Goal: Information Seeking & Learning: Find contact information

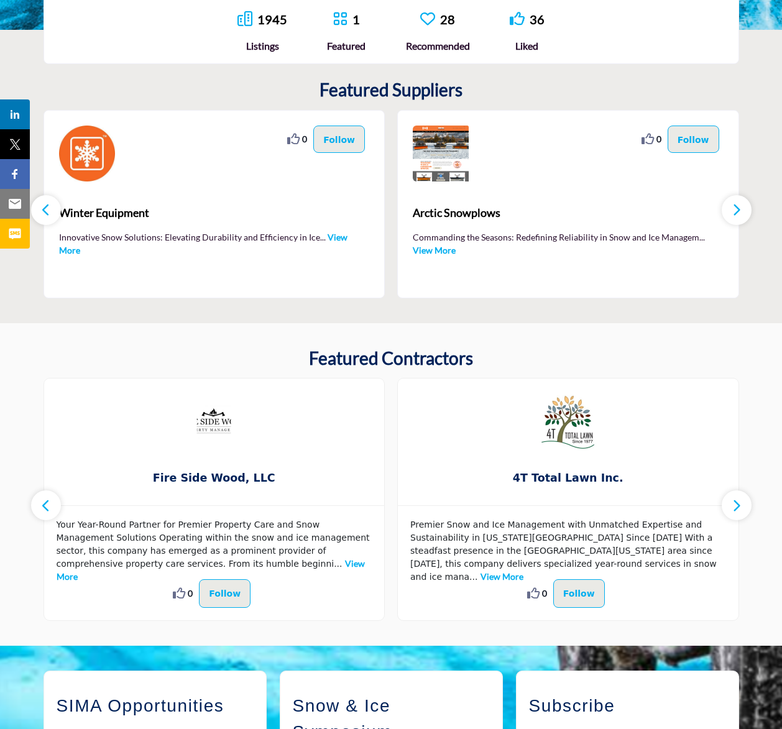
scroll to position [385, 0]
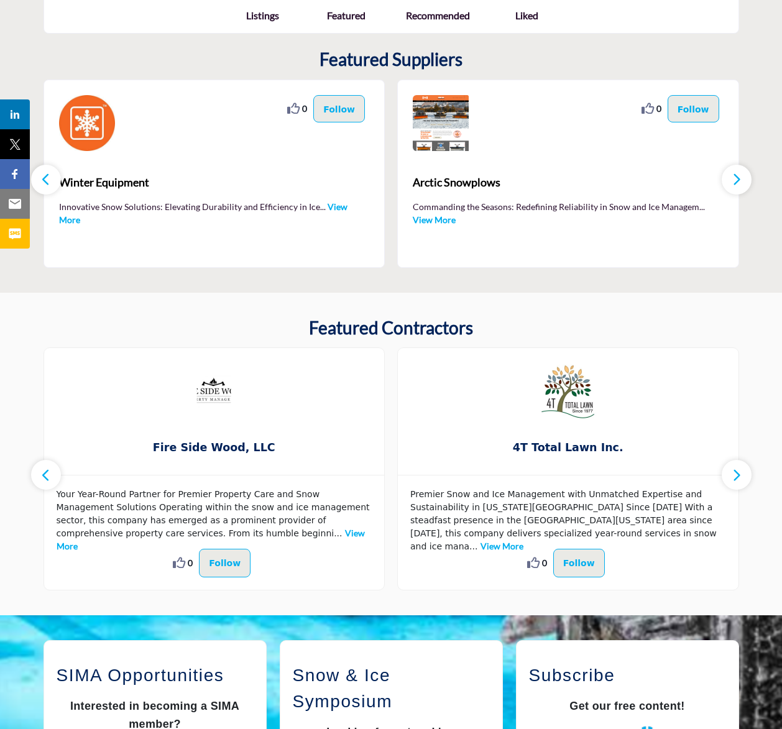
click at [735, 472] on icon "button" at bounding box center [737, 475] width 10 height 16
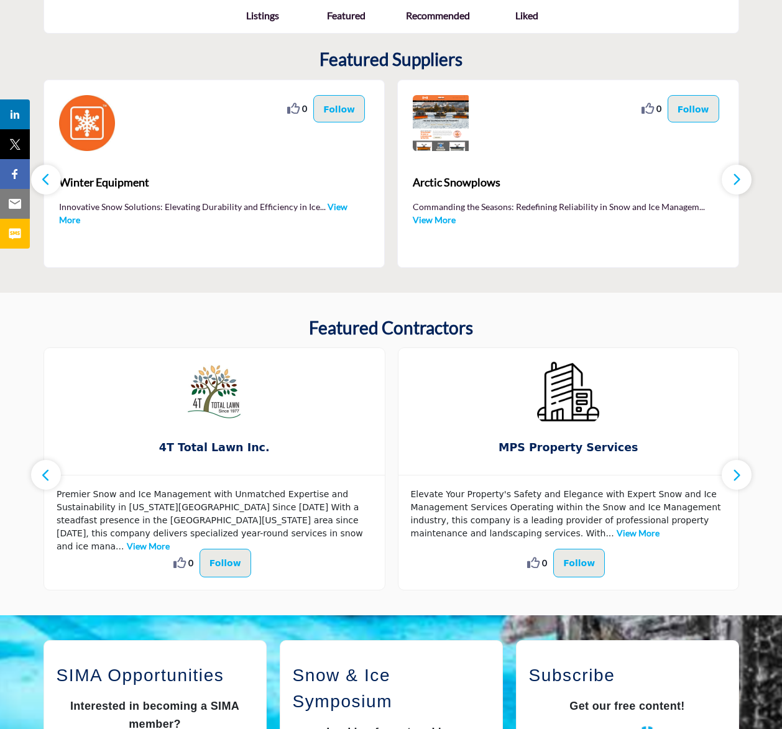
click at [735, 472] on icon "button" at bounding box center [737, 475] width 10 height 16
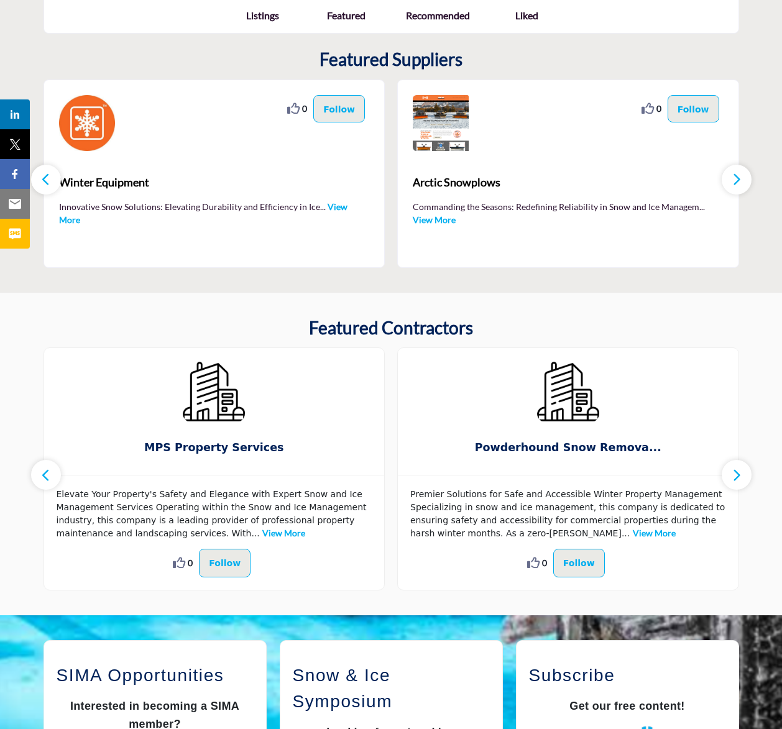
click at [735, 472] on icon "button" at bounding box center [737, 475] width 10 height 16
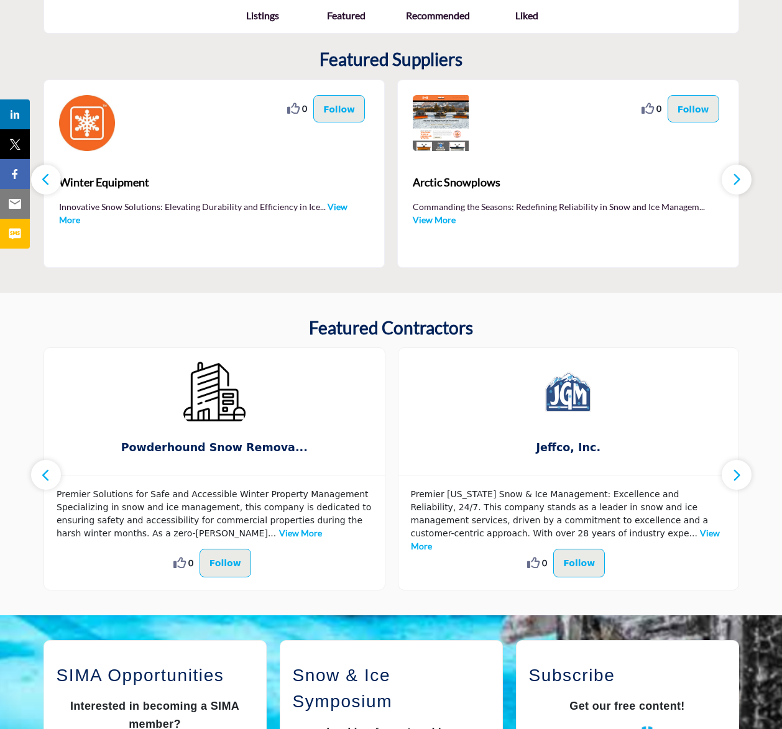
click at [735, 472] on icon "button" at bounding box center [737, 475] width 10 height 16
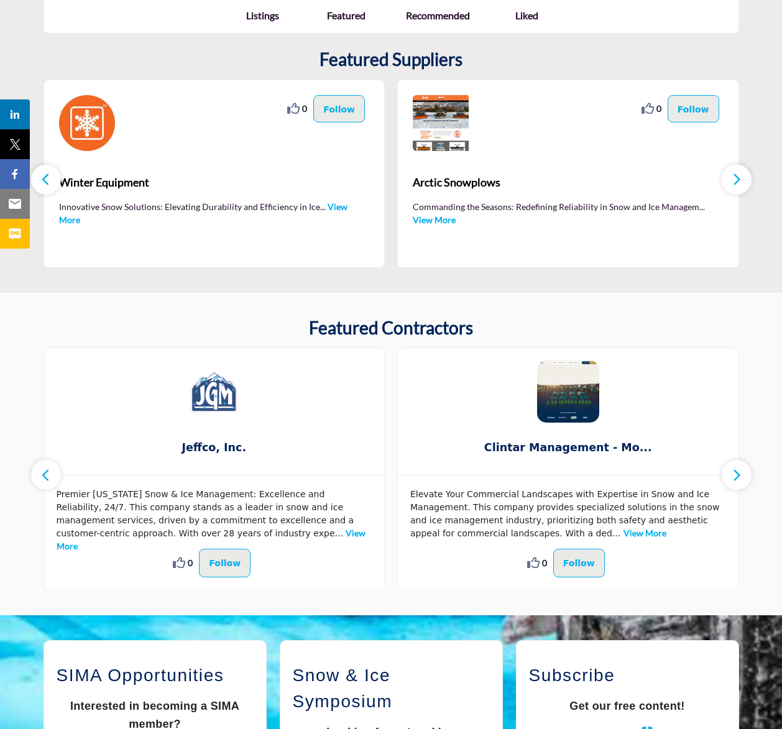
click at [735, 472] on icon "button" at bounding box center [737, 475] width 10 height 16
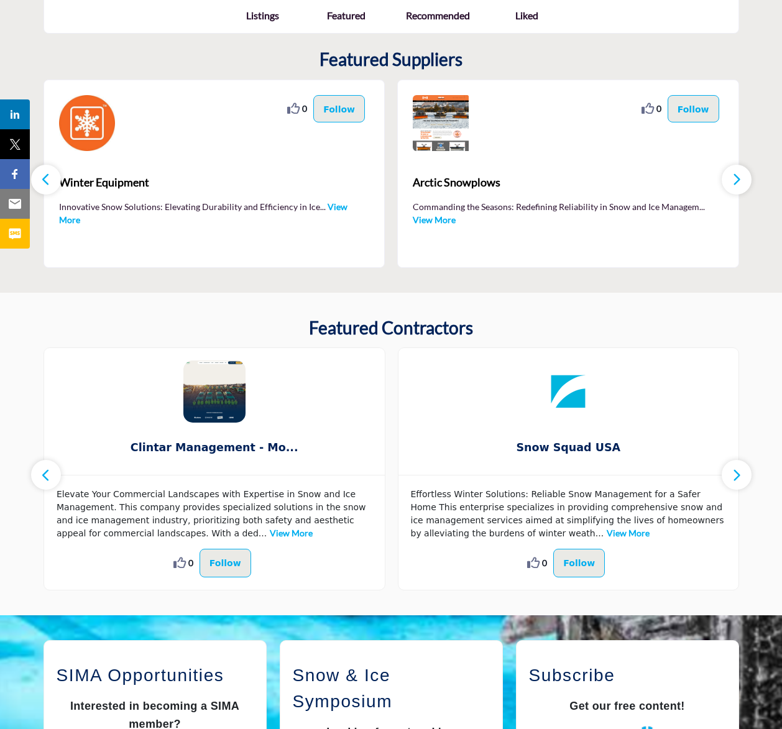
click at [735, 472] on icon "button" at bounding box center [737, 475] width 10 height 16
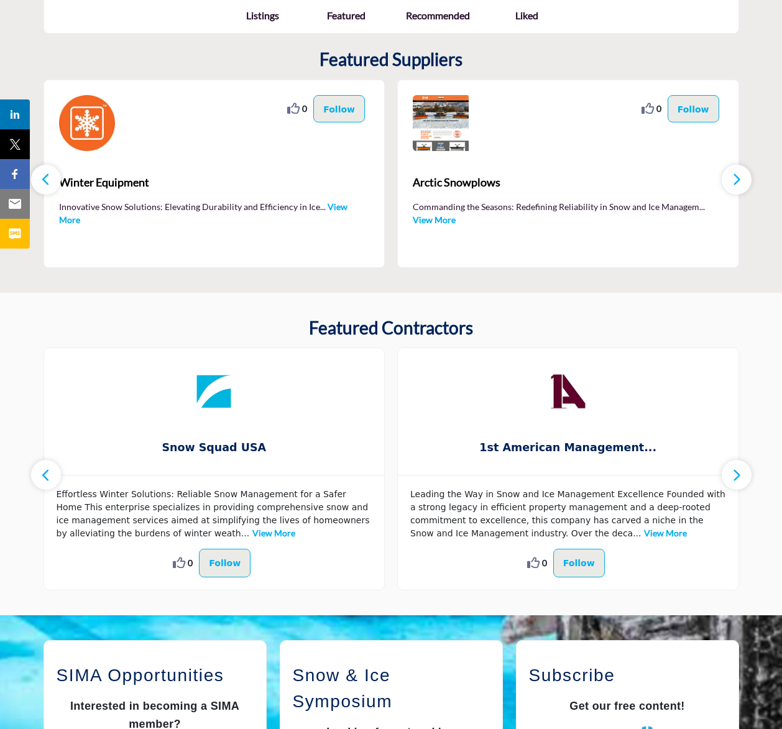
click at [727, 466] on button "button" at bounding box center [737, 475] width 30 height 30
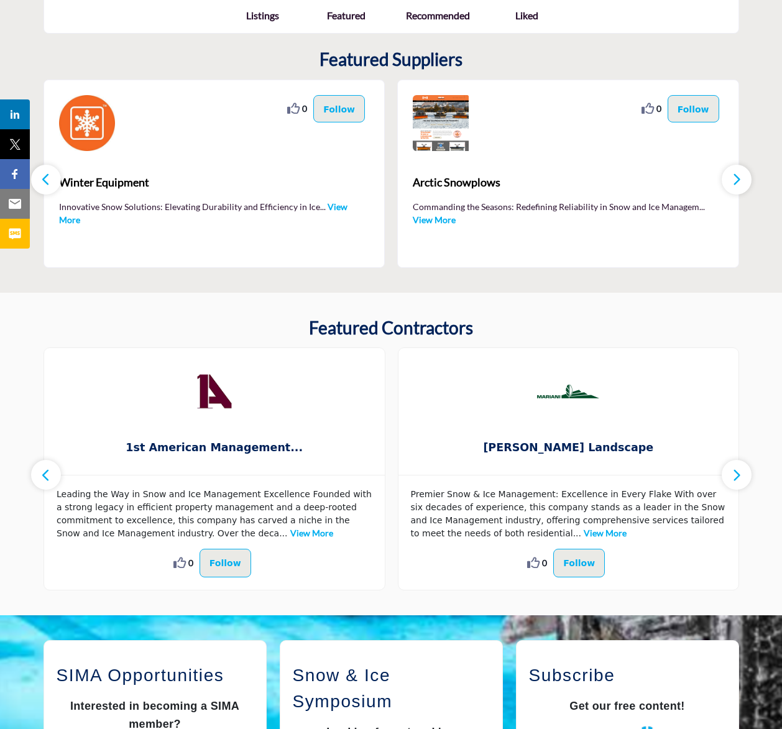
click at [727, 466] on button "button" at bounding box center [737, 475] width 30 height 30
click at [728, 472] on button "button" at bounding box center [737, 475] width 30 height 30
click at [734, 475] on icon "button" at bounding box center [737, 475] width 10 height 16
click at [42, 476] on icon "button" at bounding box center [46, 475] width 10 height 16
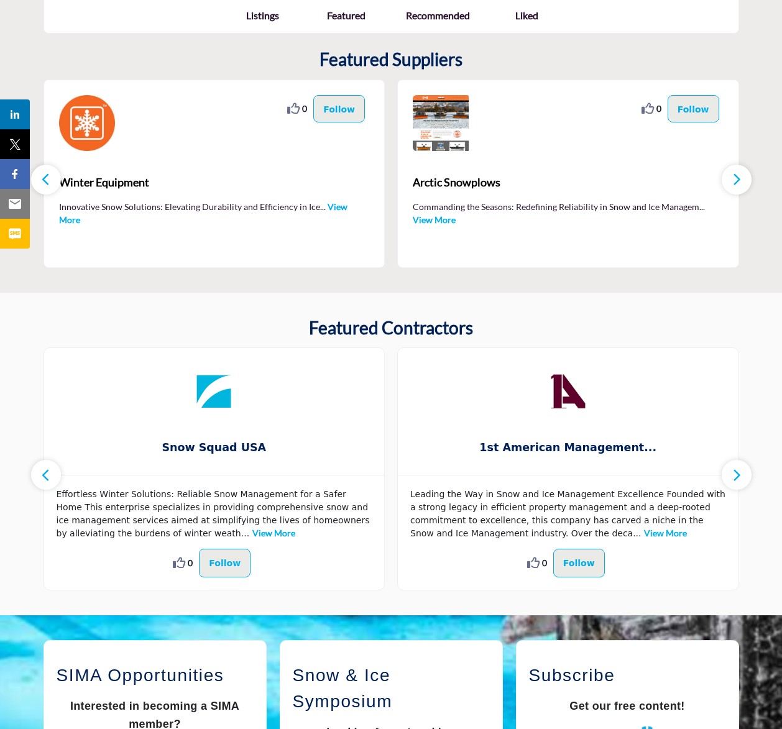
click at [42, 476] on icon "button" at bounding box center [46, 475] width 10 height 16
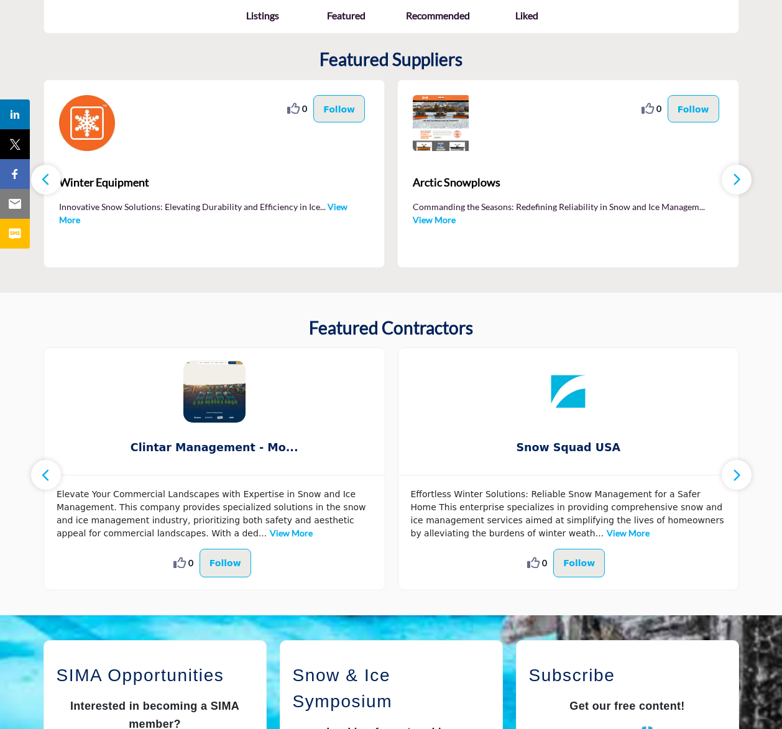
click at [42, 476] on icon "button" at bounding box center [46, 475] width 10 height 16
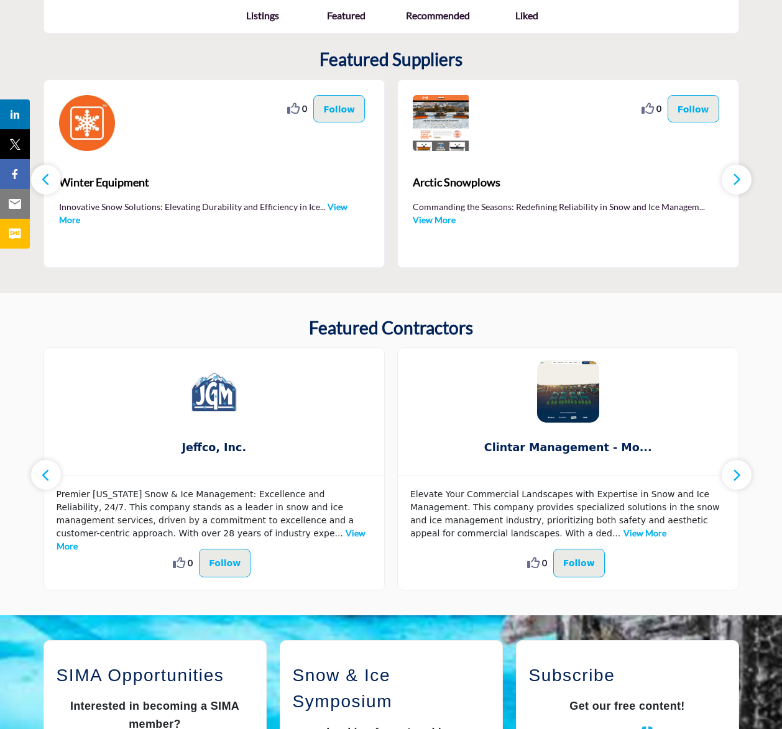
click at [42, 476] on icon "button" at bounding box center [46, 475] width 10 height 16
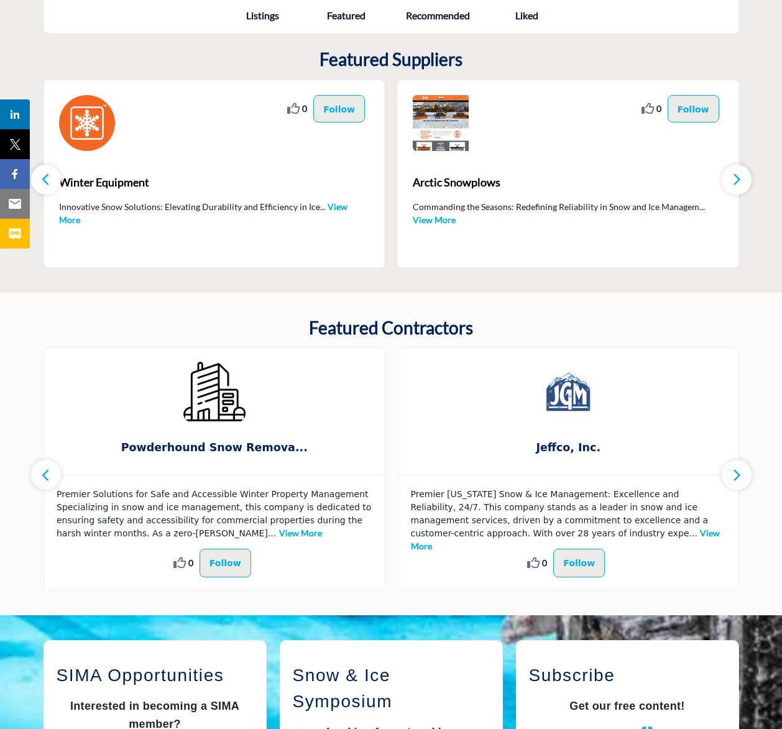
click at [42, 476] on icon "button" at bounding box center [46, 475] width 10 height 16
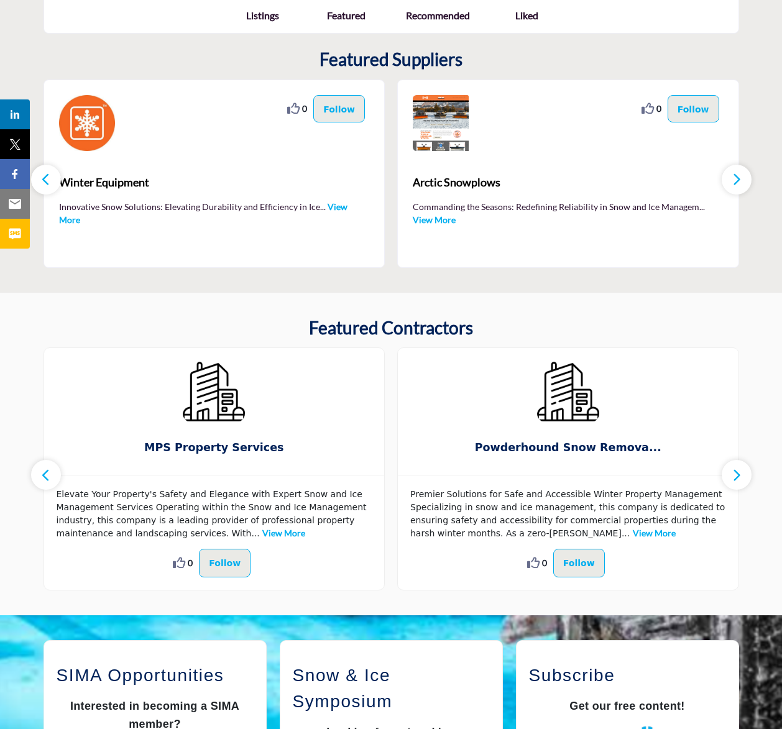
click at [42, 476] on icon "button" at bounding box center [46, 475] width 10 height 16
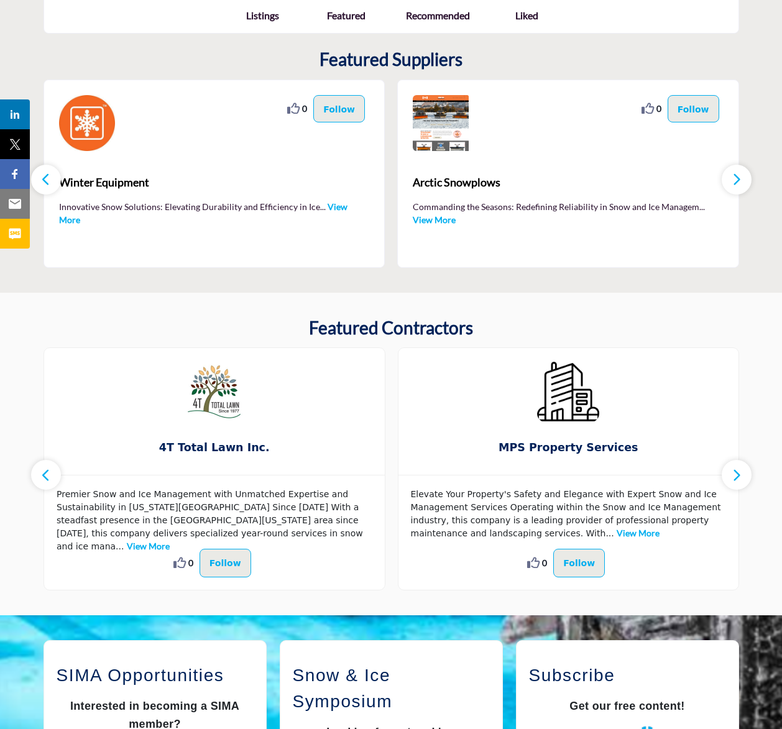
click at [42, 476] on icon "button" at bounding box center [46, 475] width 10 height 16
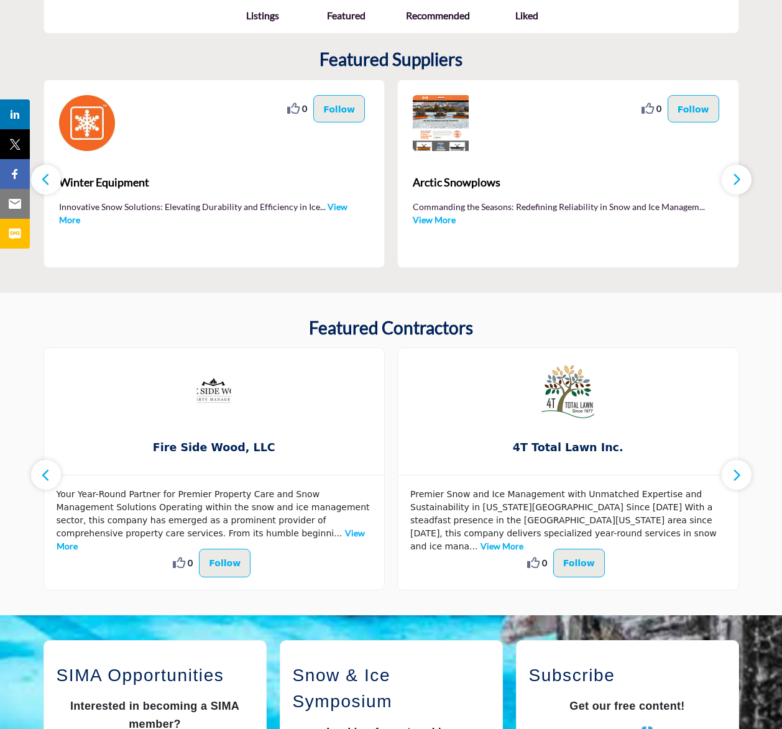
click at [42, 476] on icon "button" at bounding box center [46, 475] width 10 height 16
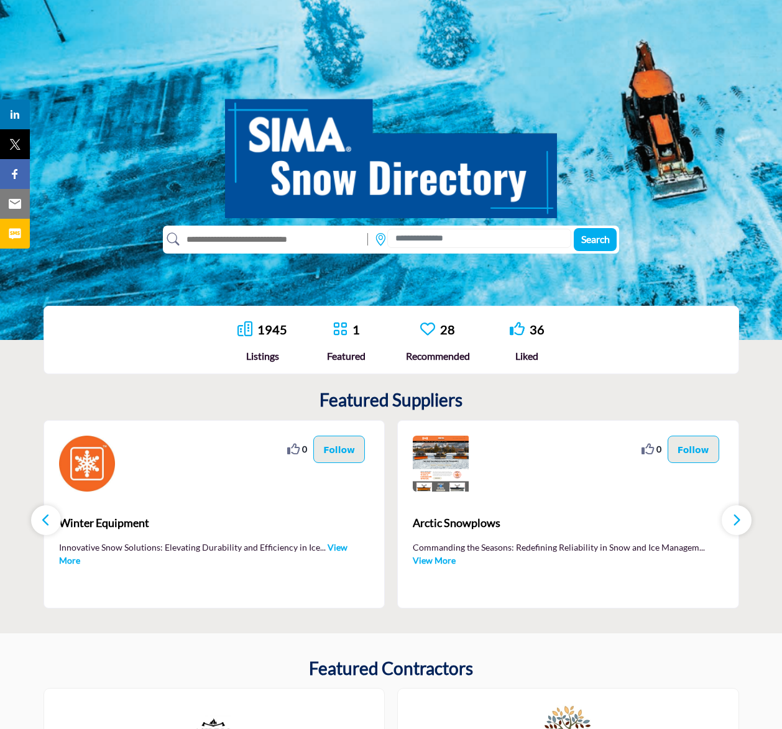
scroll to position [0, 0]
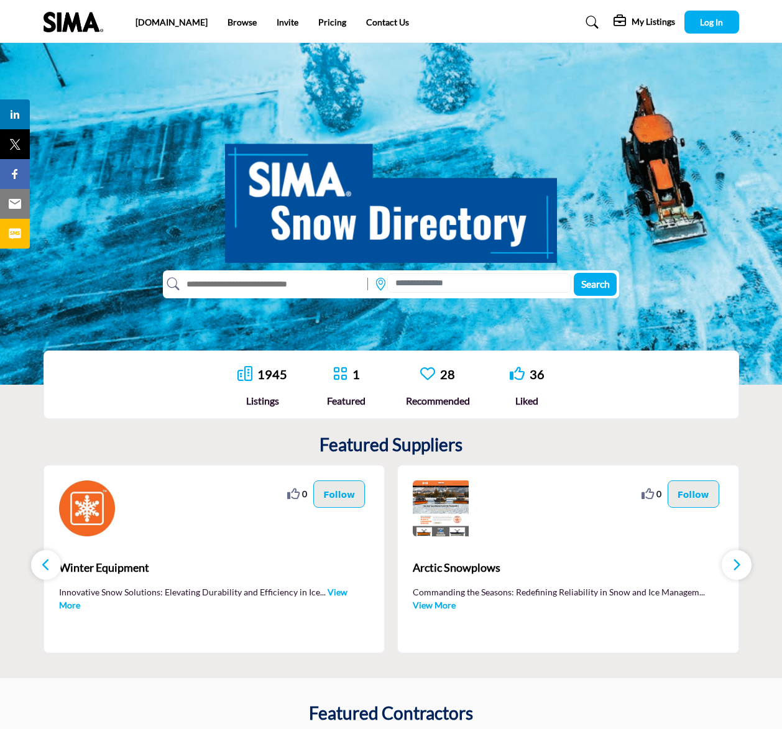
click at [311, 269] on div "Search" at bounding box center [392, 214] width 696 height 168
click at [311, 275] on input "text" at bounding box center [271, 284] width 182 height 20
click at [495, 285] on input at bounding box center [479, 282] width 184 height 19
click at [261, 284] on input "text" at bounding box center [271, 284] width 182 height 20
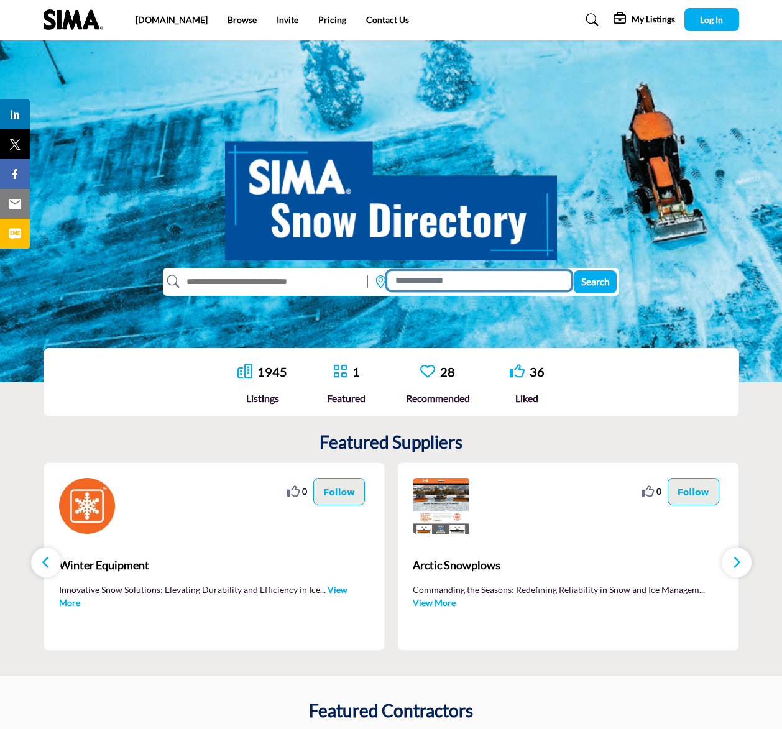
click at [435, 280] on input at bounding box center [479, 280] width 184 height 19
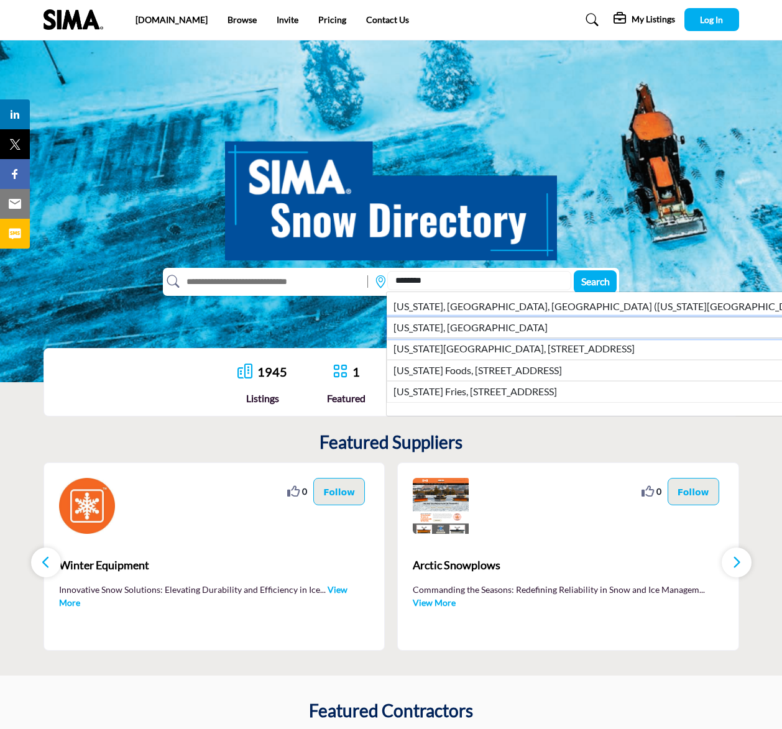
click at [449, 336] on li "New York, USA" at bounding box center [602, 327] width 431 height 21
type input "**********"
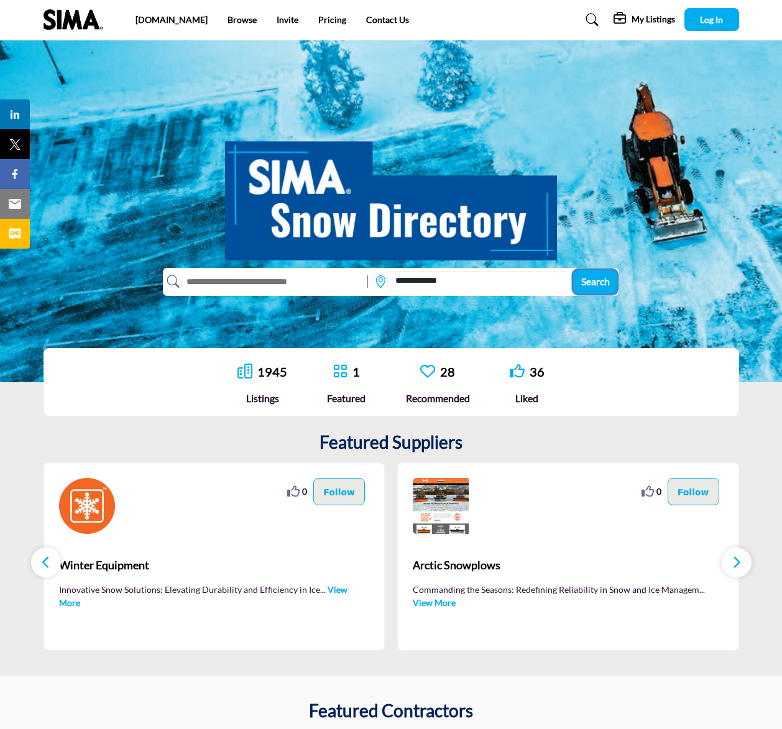
click at [595, 280] on span "Search" at bounding box center [595, 281] width 29 height 12
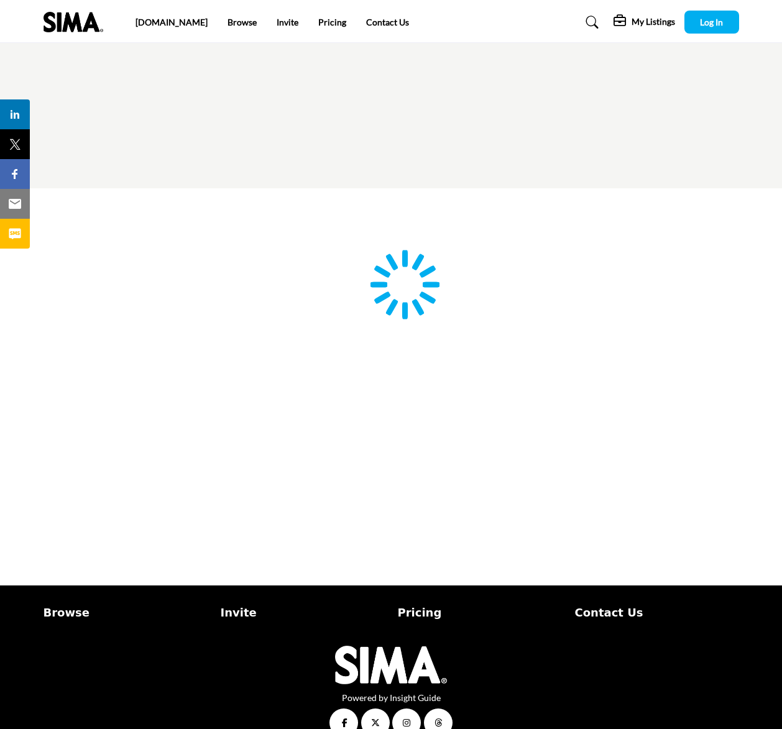
type input "**********"
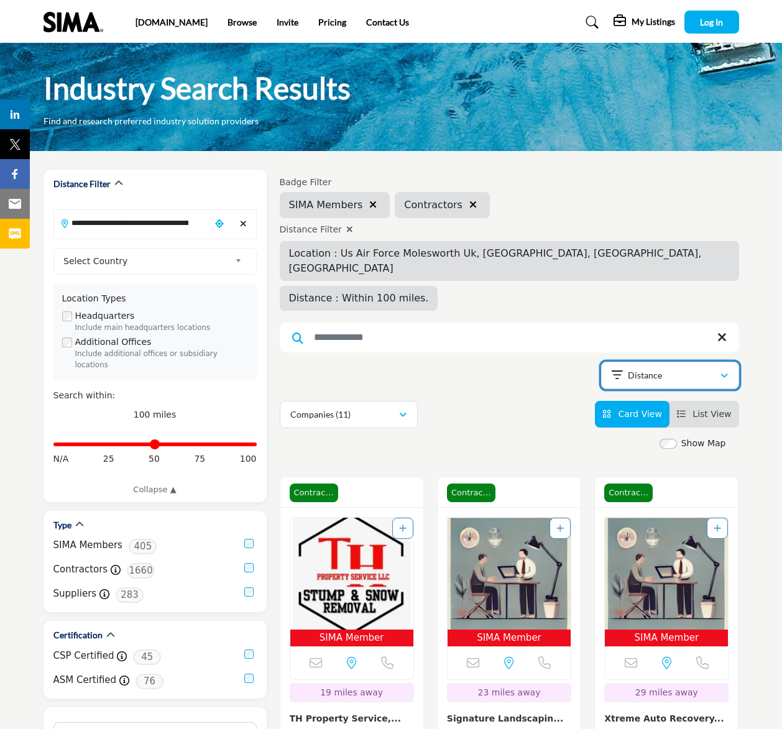
click at [689, 368] on div "Distance" at bounding box center [666, 375] width 108 height 15
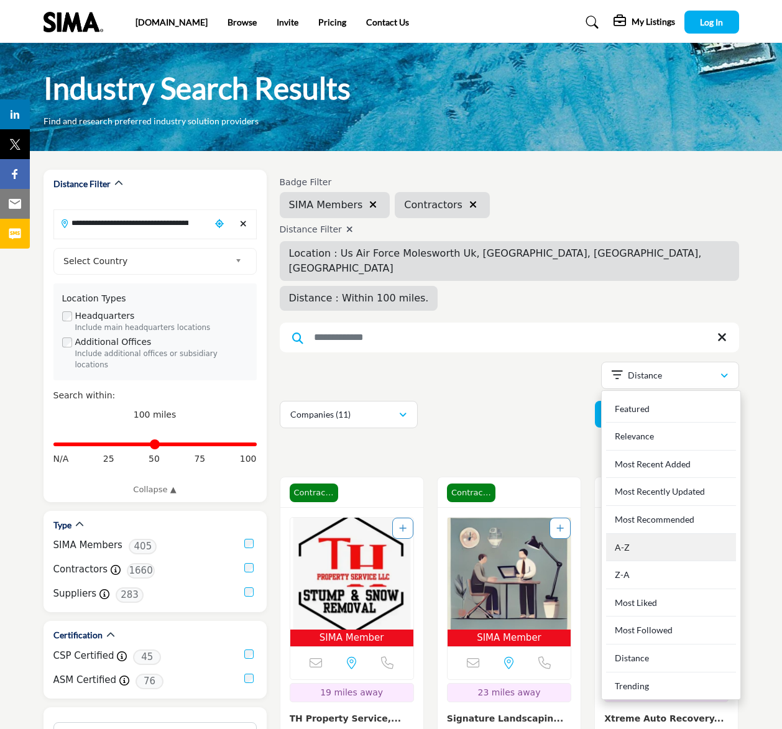
click at [649, 534] on div "A-Z" at bounding box center [671, 548] width 130 height 28
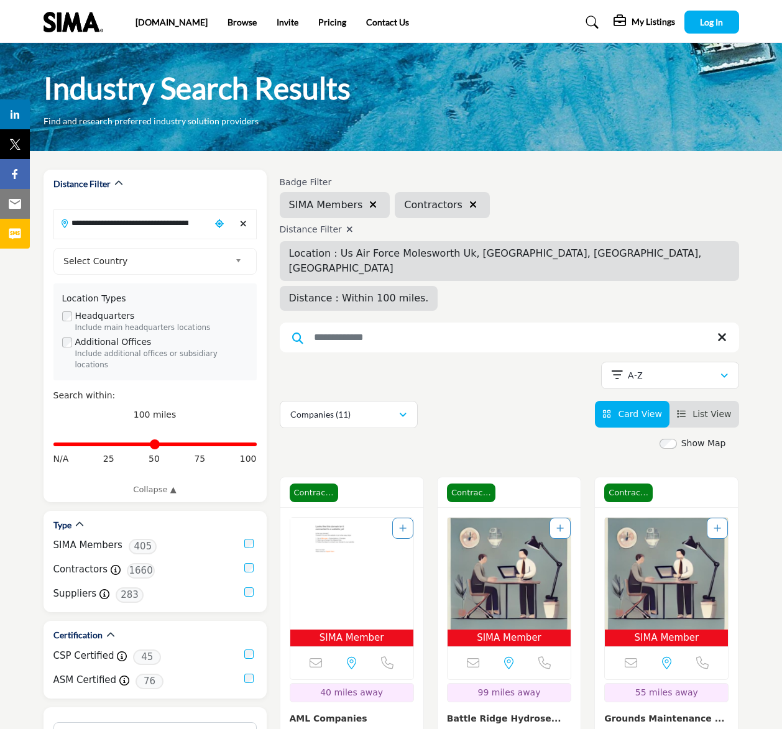
scroll to position [7, 0]
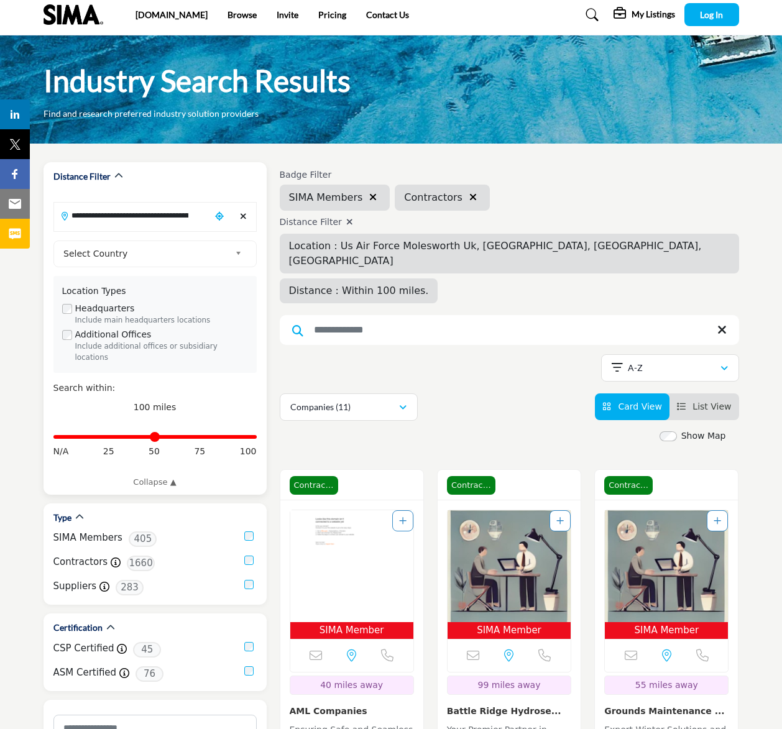
click at [184, 214] on input "**********" at bounding box center [132, 215] width 157 height 24
click at [239, 215] on div "Clear search location" at bounding box center [243, 216] width 18 height 27
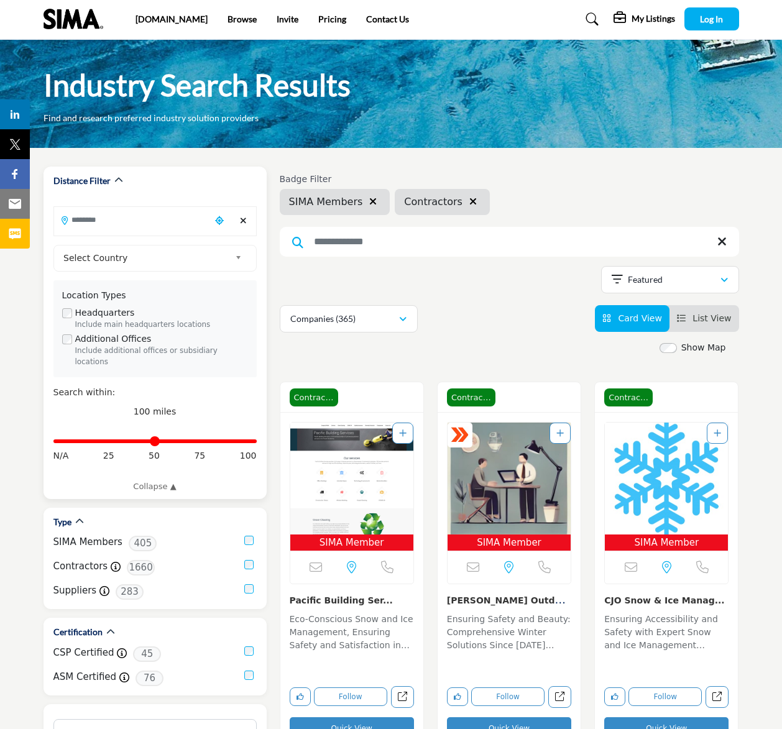
click at [130, 243] on div "**********" at bounding box center [154, 364] width 203 height 257
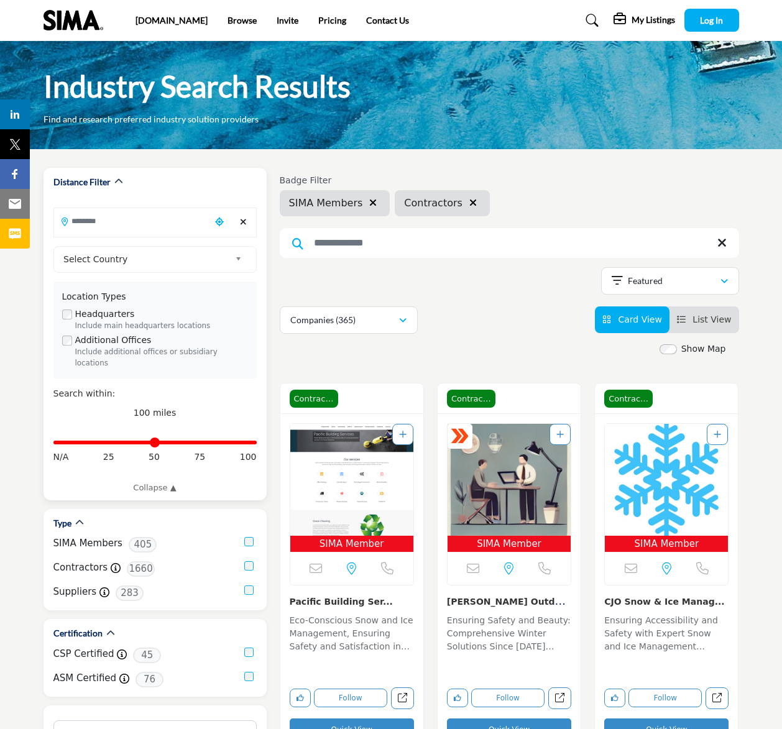
scroll to position [6, 0]
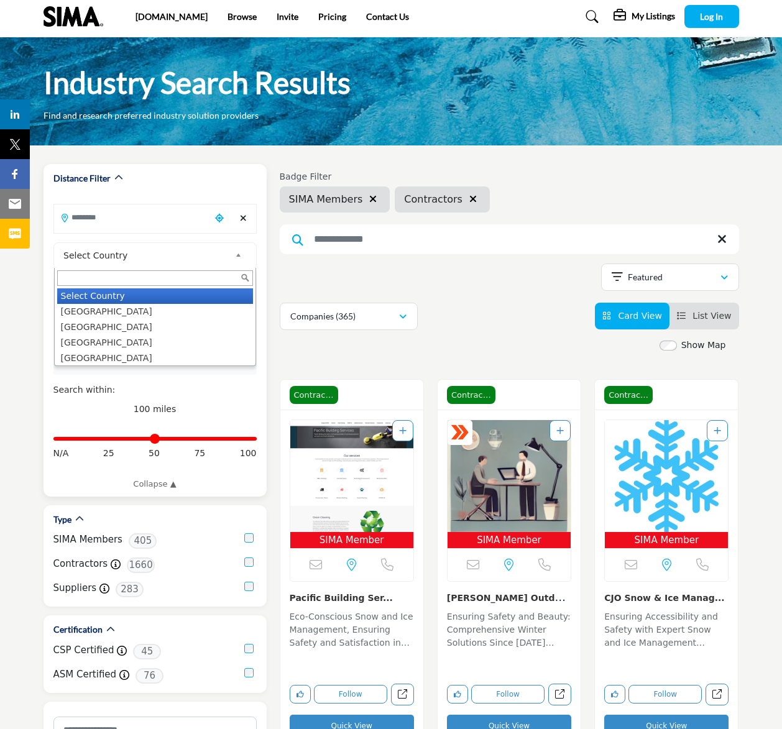
click at [125, 250] on span "Select Country" at bounding box center [146, 255] width 167 height 15
click at [94, 310] on li "United States" at bounding box center [155, 312] width 196 height 16
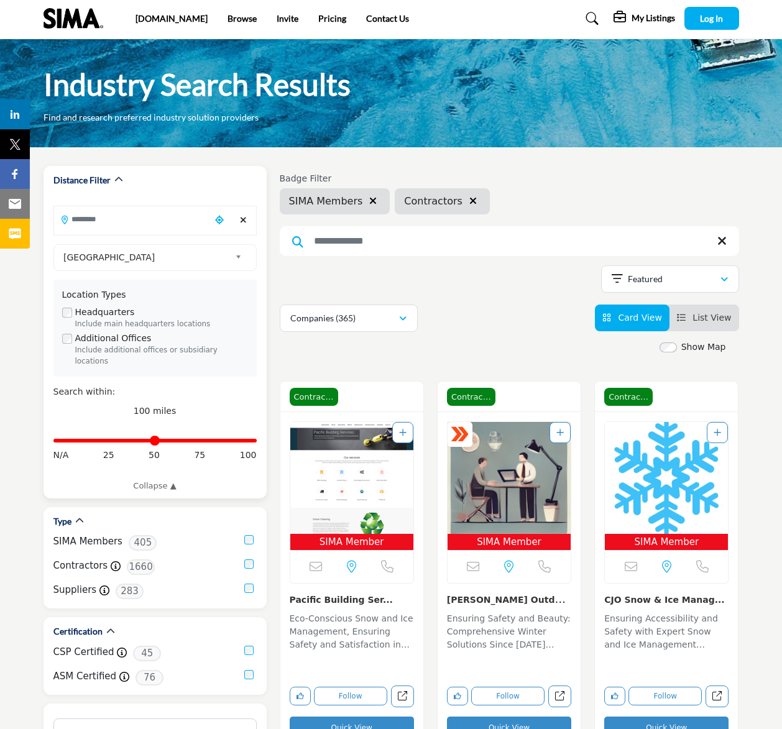
scroll to position [0, 0]
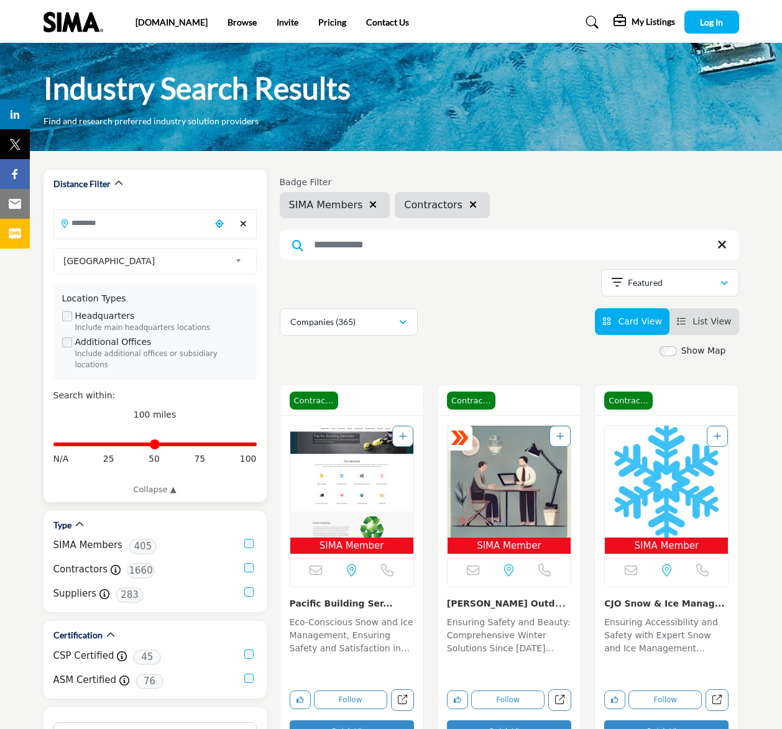
click at [140, 216] on input "Search Location" at bounding box center [132, 223] width 157 height 24
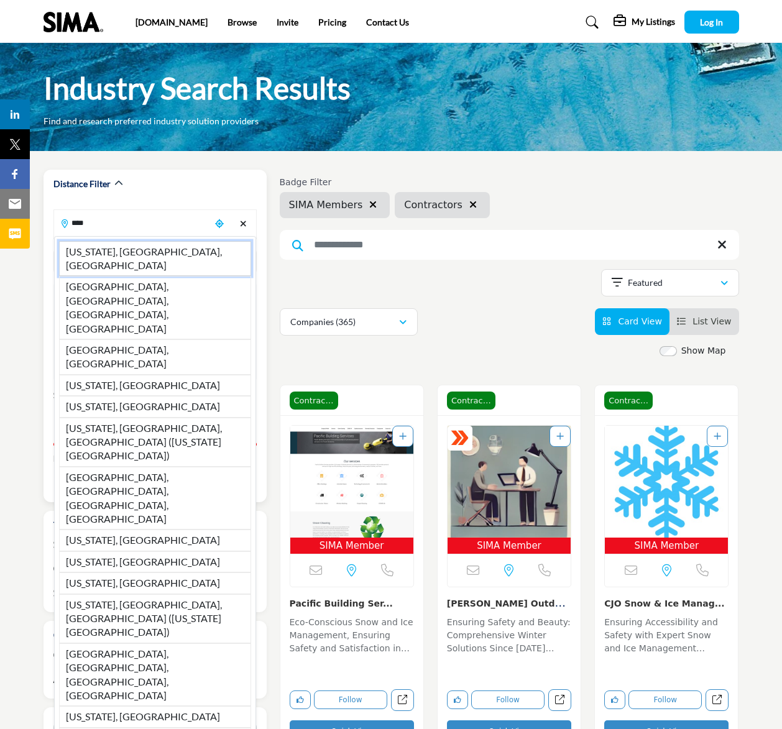
click at [132, 247] on li "New York, NY, USA" at bounding box center [155, 258] width 192 height 35
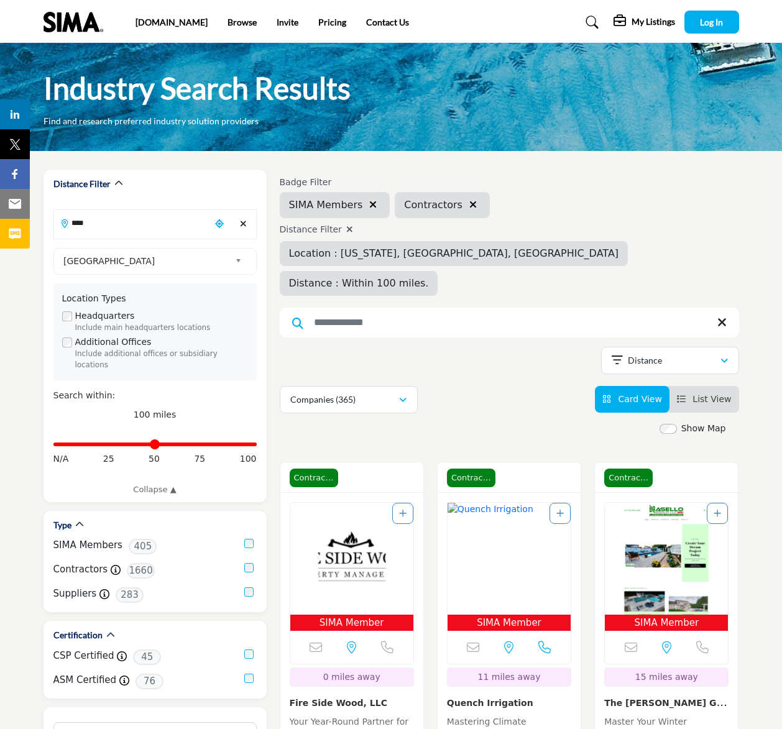
type input "**********"
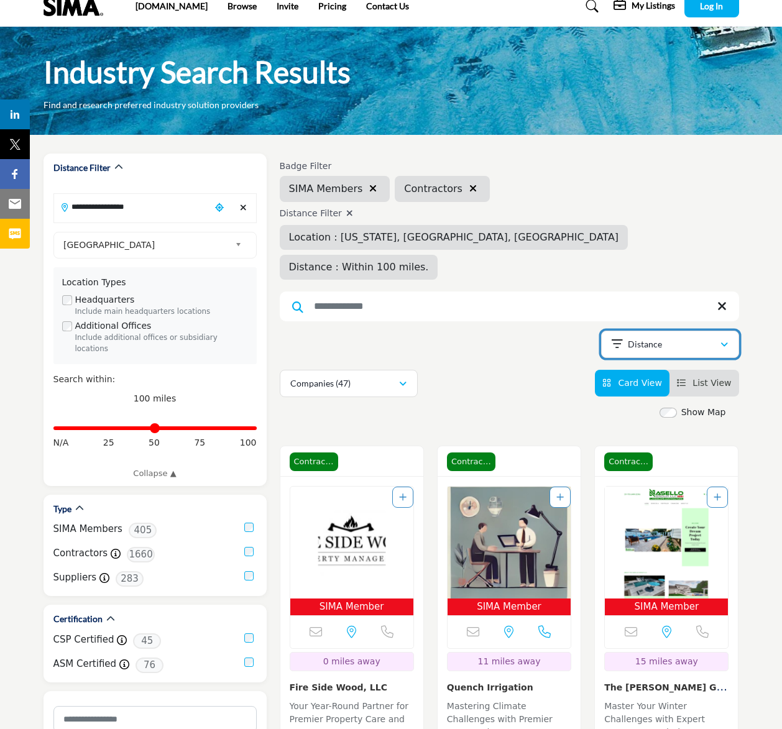
click at [661, 337] on div "Distance" at bounding box center [666, 344] width 108 height 15
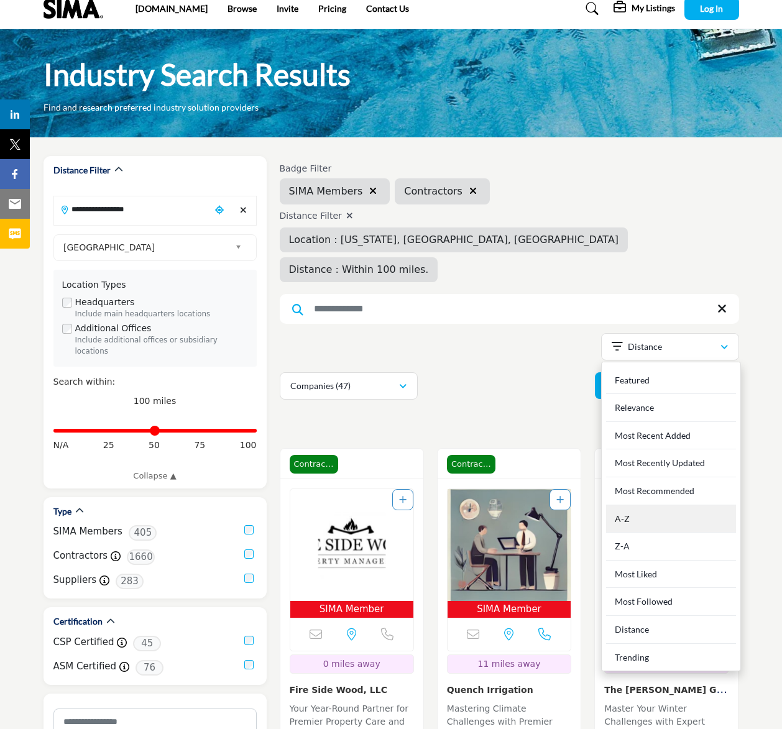
click at [633, 505] on div "A-Z" at bounding box center [671, 519] width 130 height 28
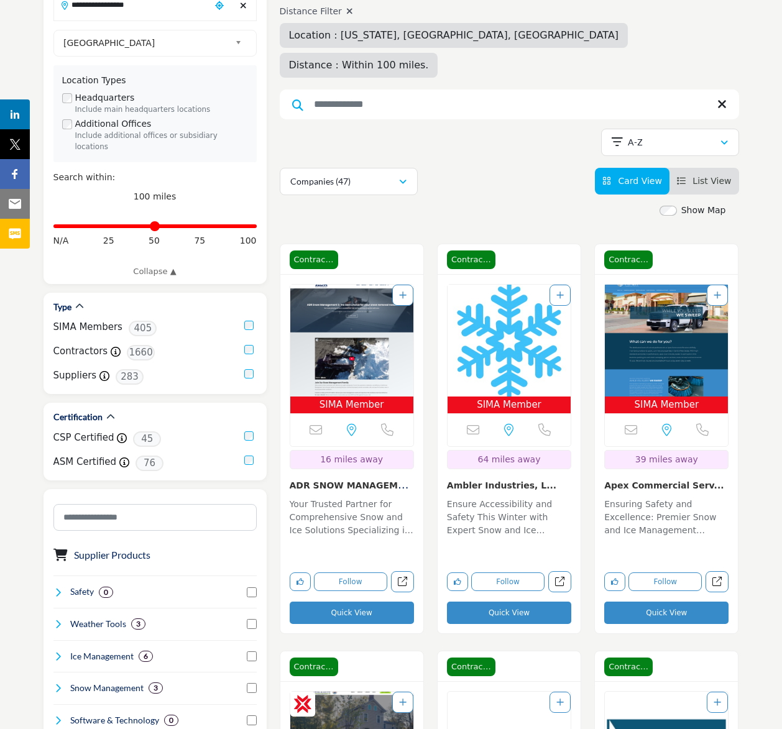
scroll to position [272, 0]
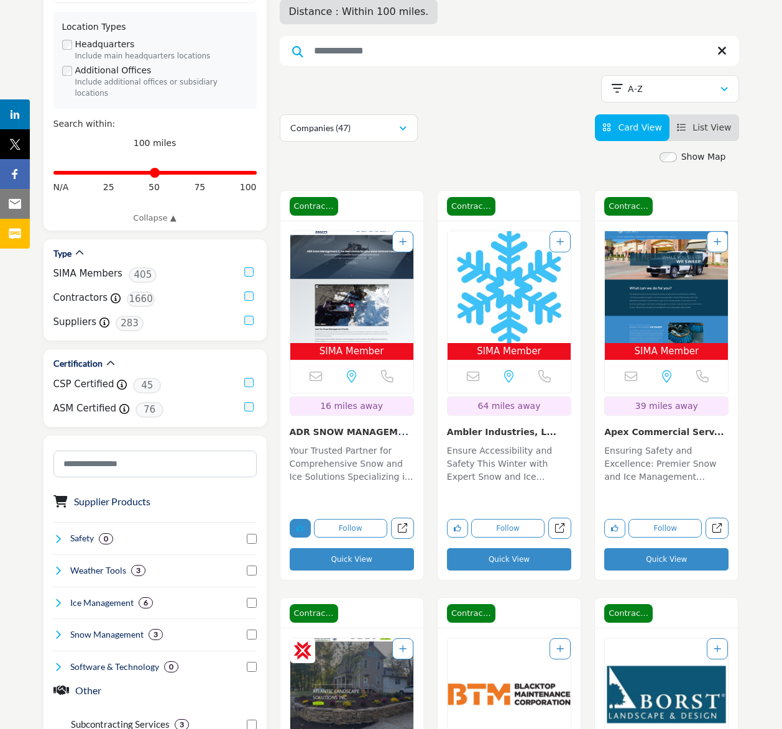
click at [306, 519] on button "Like listing" at bounding box center [300, 528] width 21 height 19
click at [331, 360] on div "Sorry, but this listing is on a subscription plan which does not allow users to…" at bounding box center [351, 376] width 123 height 33
click at [348, 270] on img "Open Listing in new tab" at bounding box center [351, 287] width 123 height 112
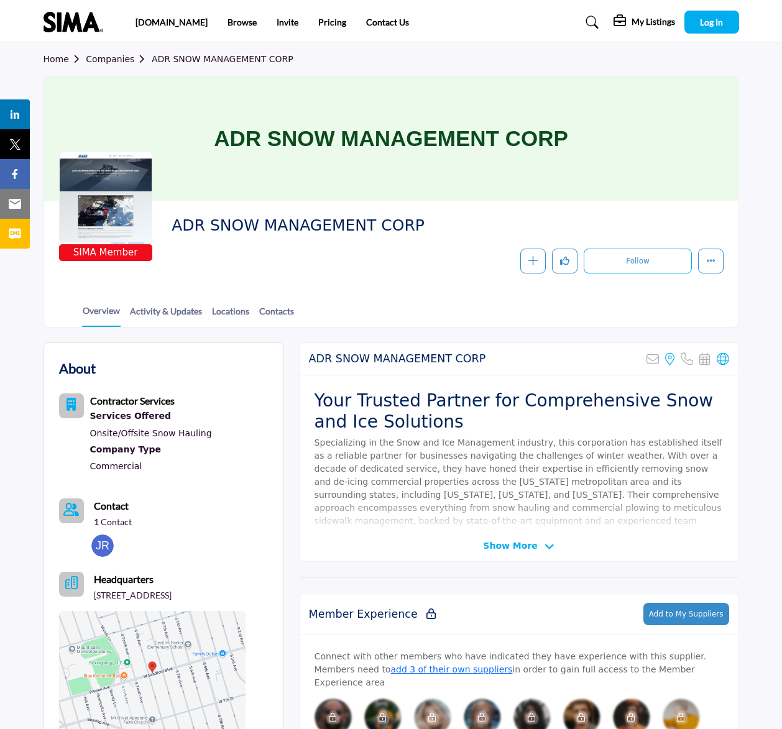
click at [513, 543] on span "Show More" at bounding box center [510, 545] width 54 height 13
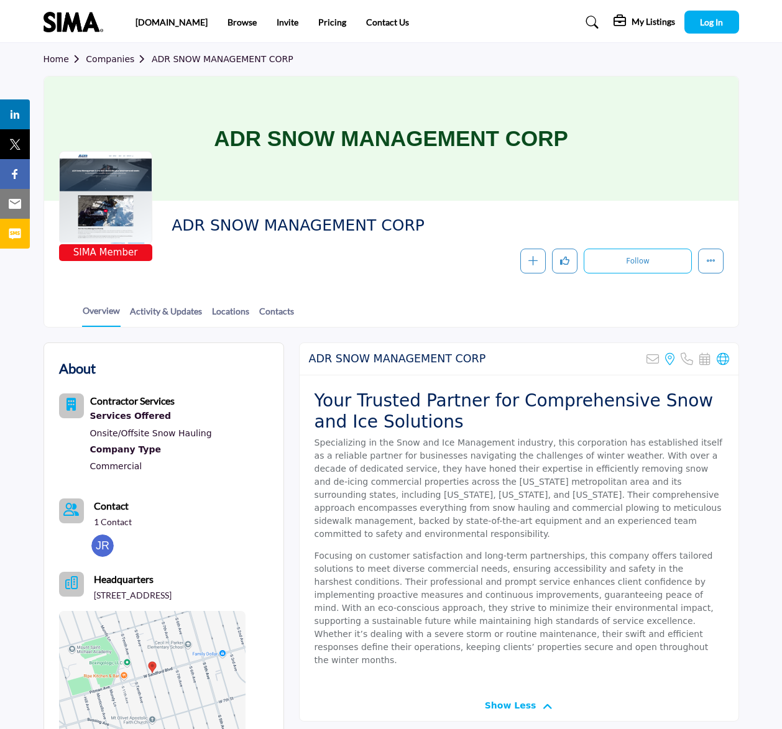
click at [99, 173] on div at bounding box center [105, 197] width 93 height 93
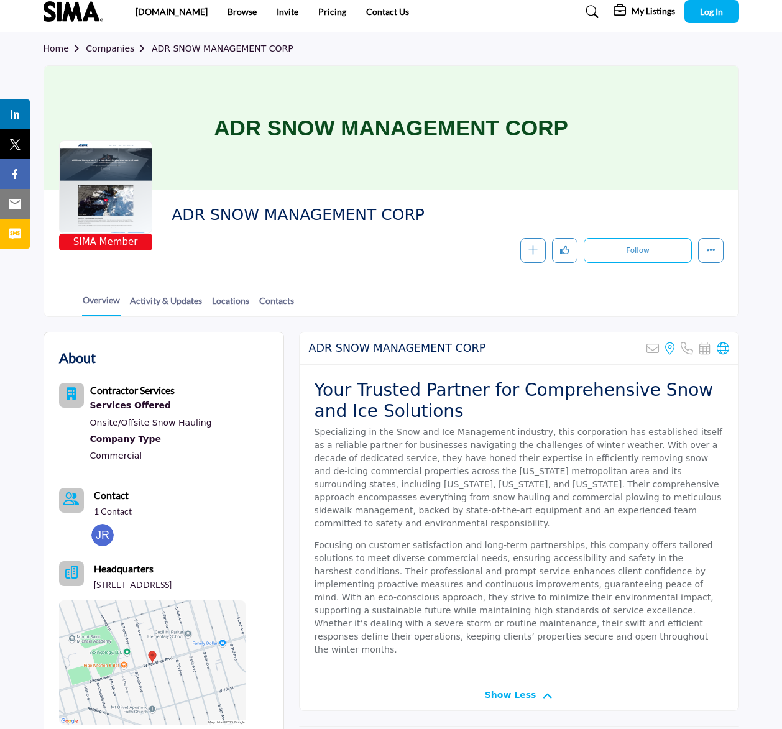
click at [126, 301] on div "Overview Activity & Updates Locations Contacts" at bounding box center [406, 297] width 663 height 39
click at [140, 301] on link "Activity & Updates" at bounding box center [165, 304] width 73 height 22
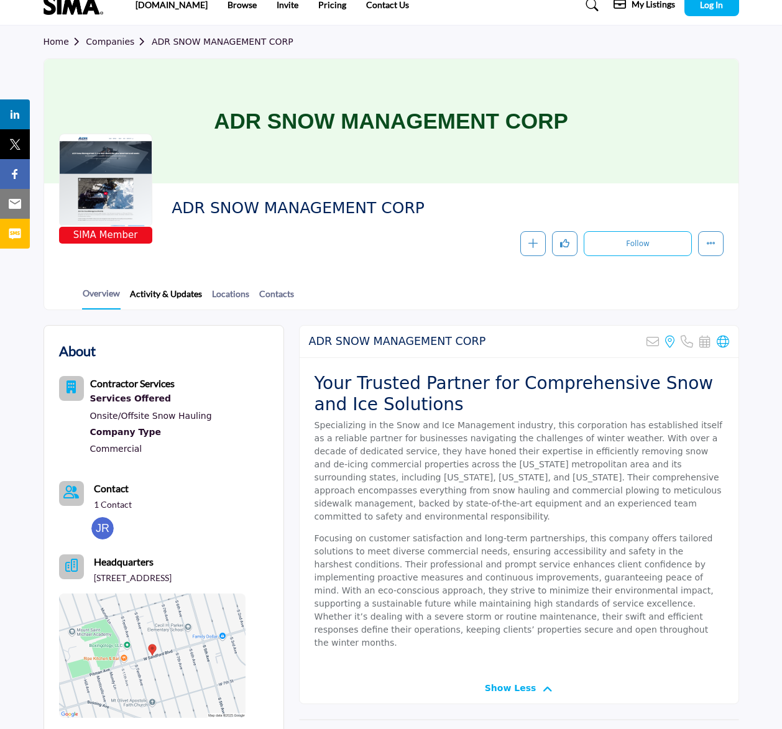
click at [148, 292] on link "Activity & Updates" at bounding box center [165, 298] width 73 height 22
click at [170, 298] on link "Activity & Updates" at bounding box center [165, 298] width 73 height 22
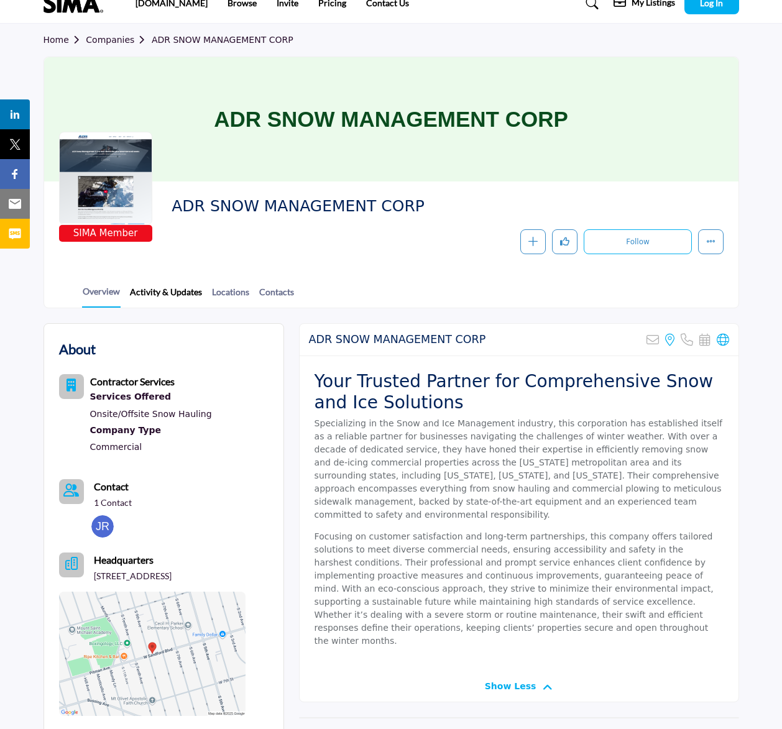
click at [172, 290] on link "Activity & Updates" at bounding box center [165, 296] width 73 height 22
click at [222, 294] on link "Locations" at bounding box center [230, 296] width 39 height 22
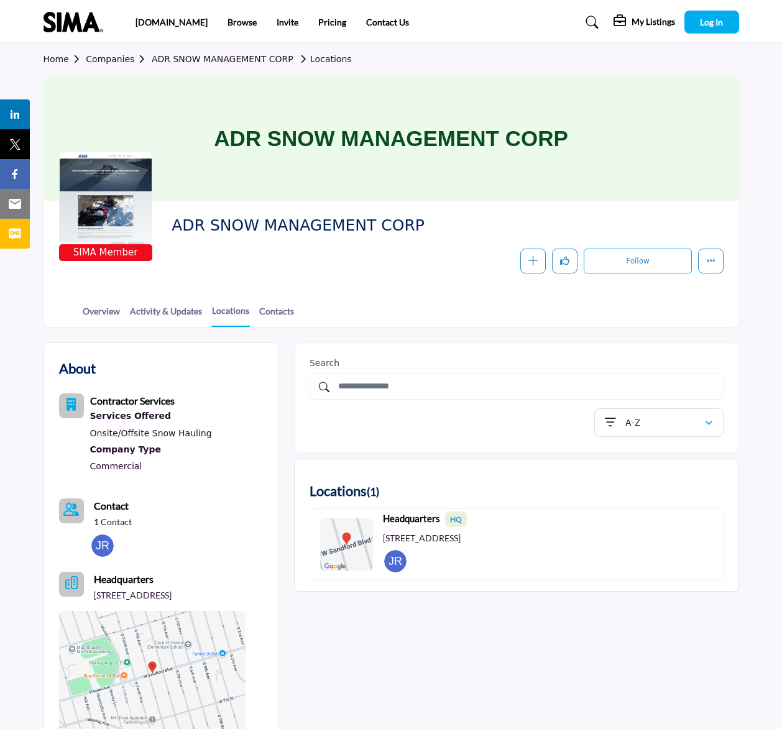
click at [160, 301] on div "Overview Activity & Updates Locations Contacts" at bounding box center [406, 307] width 663 height 39
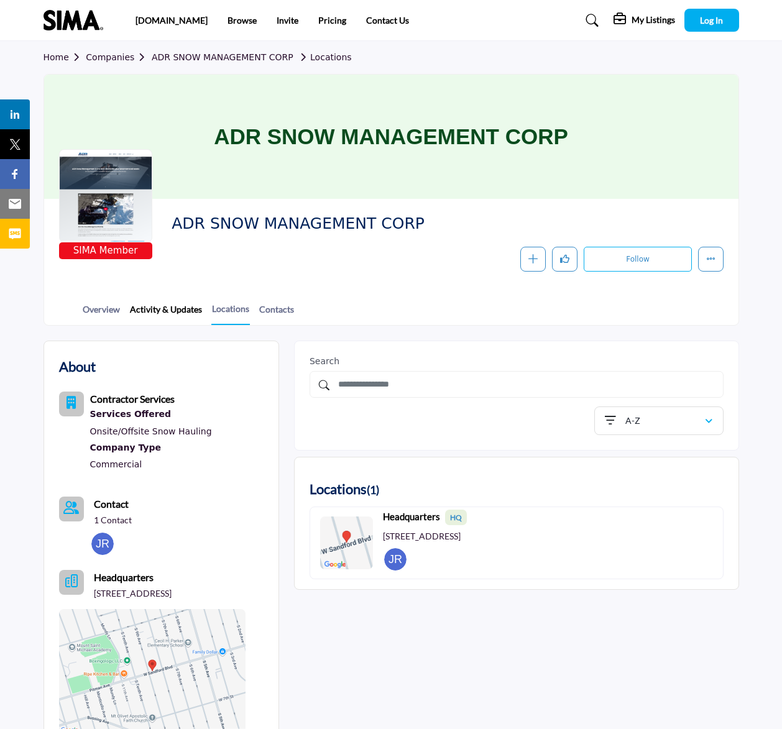
click at [158, 306] on link "Activity & Updates" at bounding box center [165, 314] width 73 height 22
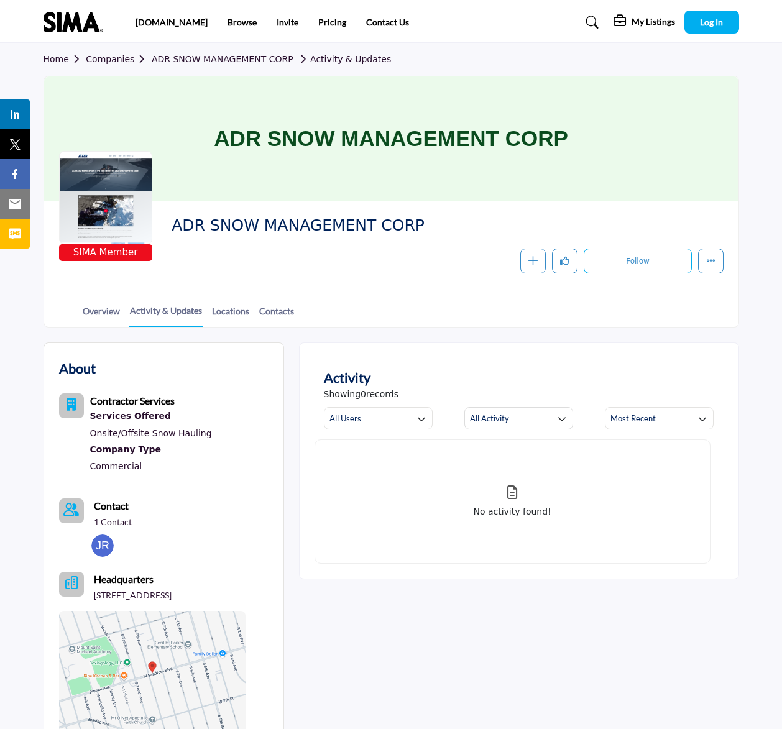
click at [532, 482] on div "No activity found!" at bounding box center [513, 501] width 396 height 124
click at [413, 416] on button "All Users" at bounding box center [378, 418] width 109 height 22
click at [504, 396] on div "Showing 0 records" at bounding box center [519, 394] width 390 height 13
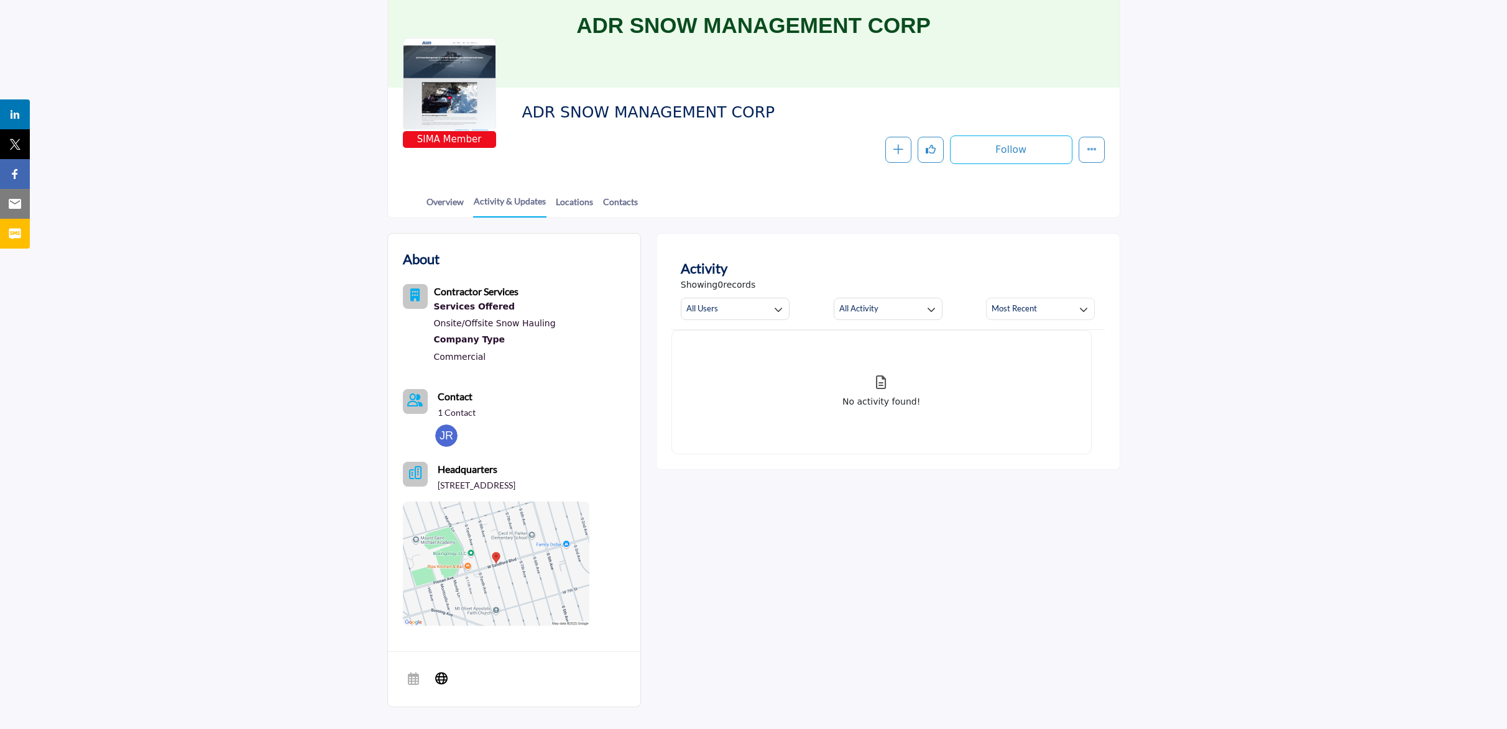
scroll to position [117, 0]
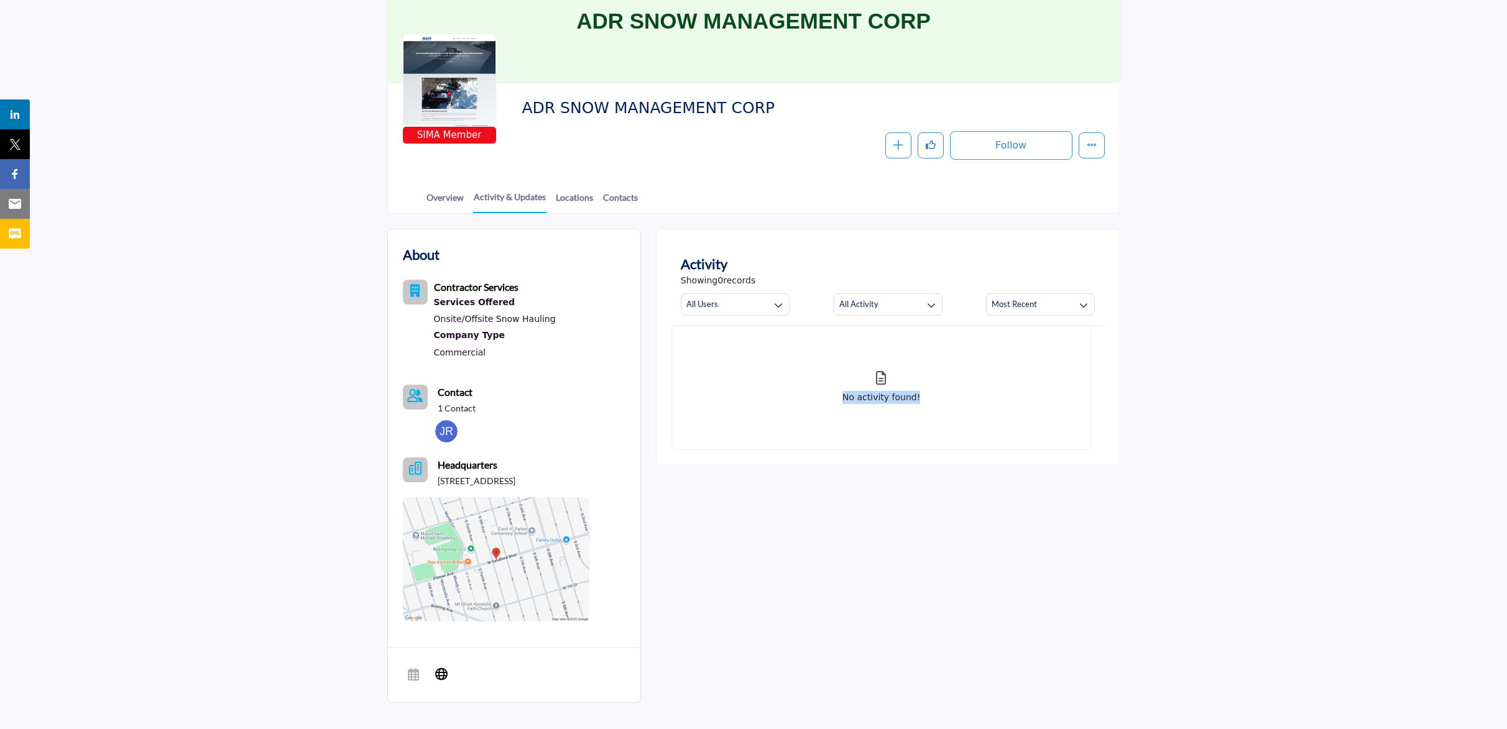
drag, startPoint x: 868, startPoint y: 376, endPoint x: 899, endPoint y: 410, distance: 46.2
click at [781, 410] on div "No activity found!" at bounding box center [881, 388] width 420 height 124
click at [781, 412] on div "No activity found!" at bounding box center [881, 388] width 420 height 124
drag, startPoint x: 844, startPoint y: 394, endPoint x: 944, endPoint y: 457, distance: 117.6
click at [781, 457] on div "Activity Showing 0 records All Users All Users My Activity Member Supplier Upda…" at bounding box center [888, 347] width 464 height 237
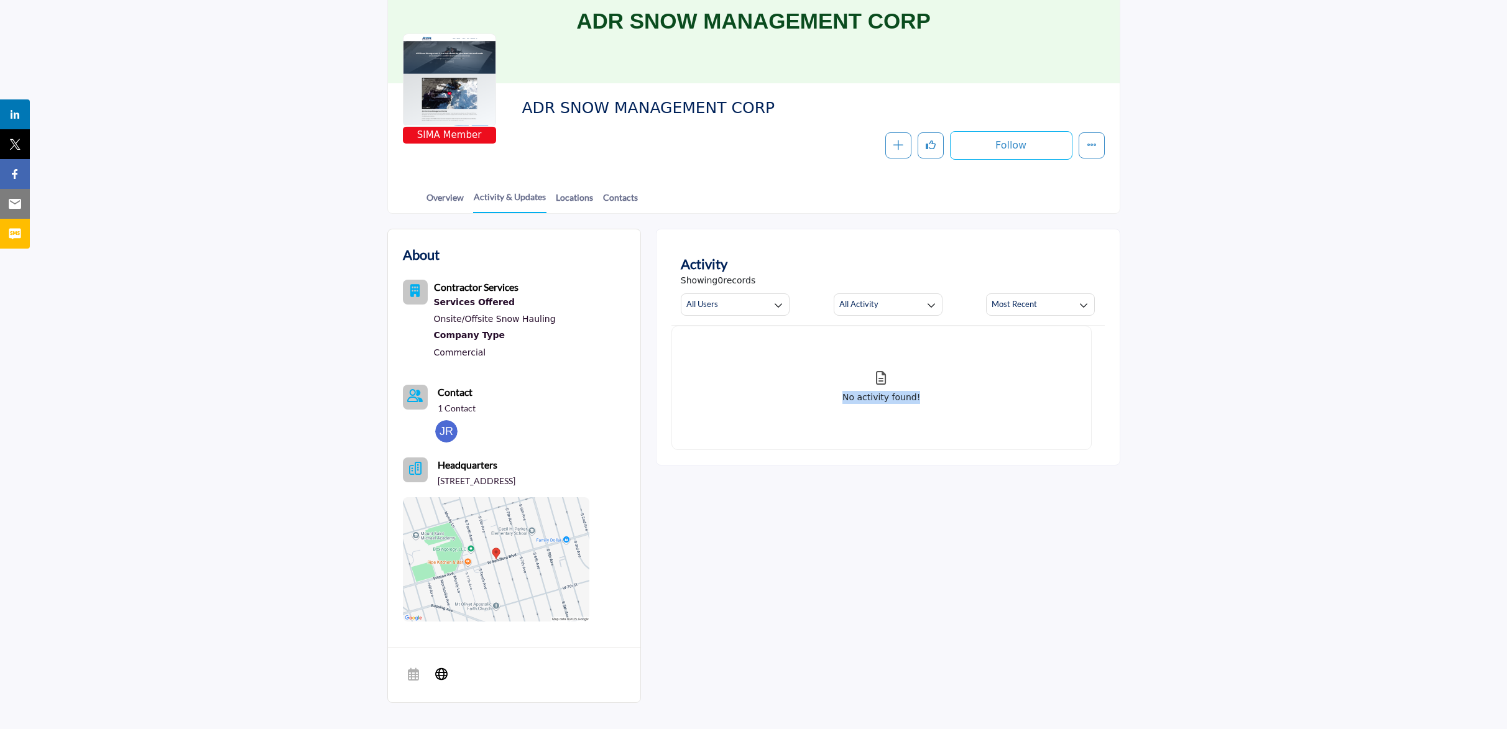
click at [781, 467] on div "About Contractor Services Services Offered Company Type Commercial" at bounding box center [753, 472] width 733 height 487
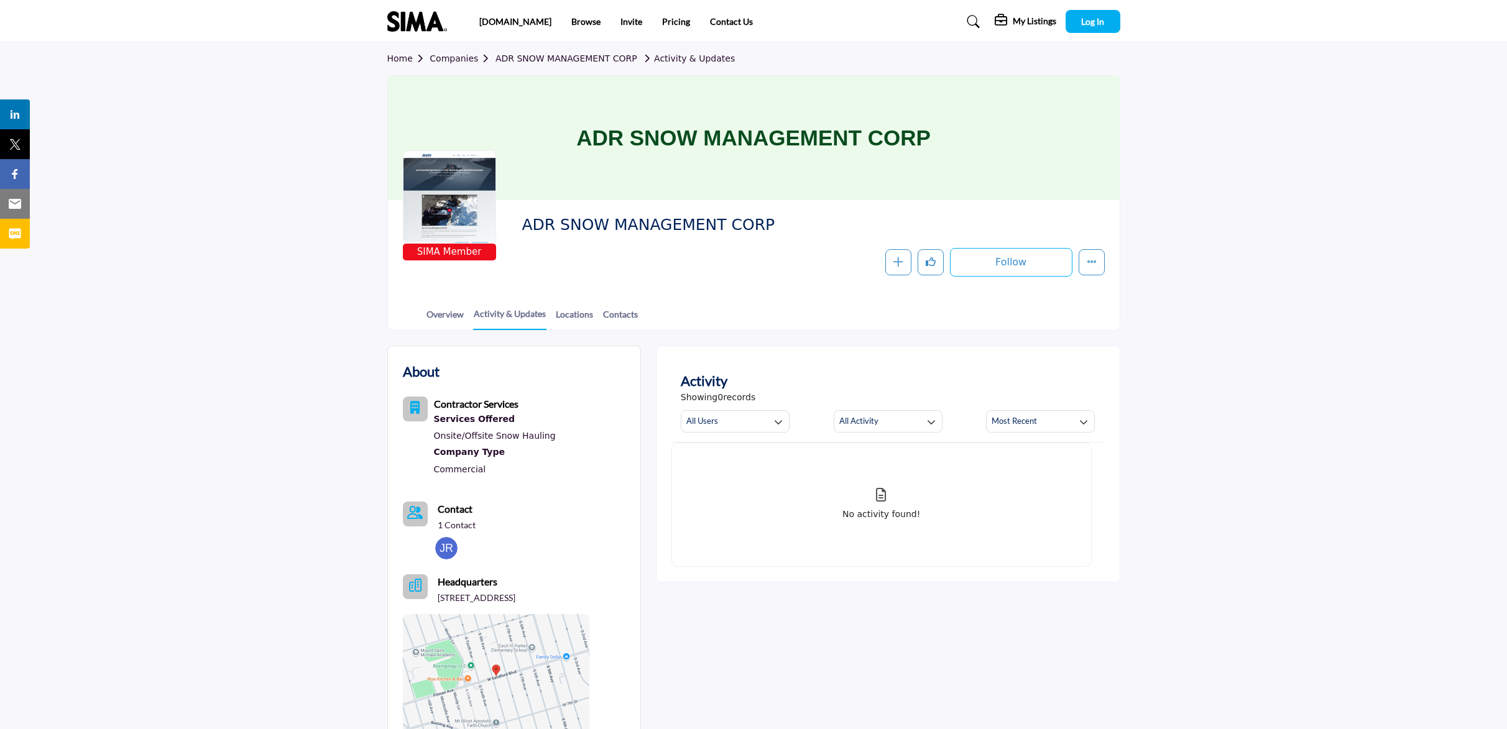
scroll to position [1, 0]
click at [420, 204] on div at bounding box center [449, 196] width 93 height 93
click at [438, 250] on span "SIMA Member" at bounding box center [449, 253] width 88 height 14
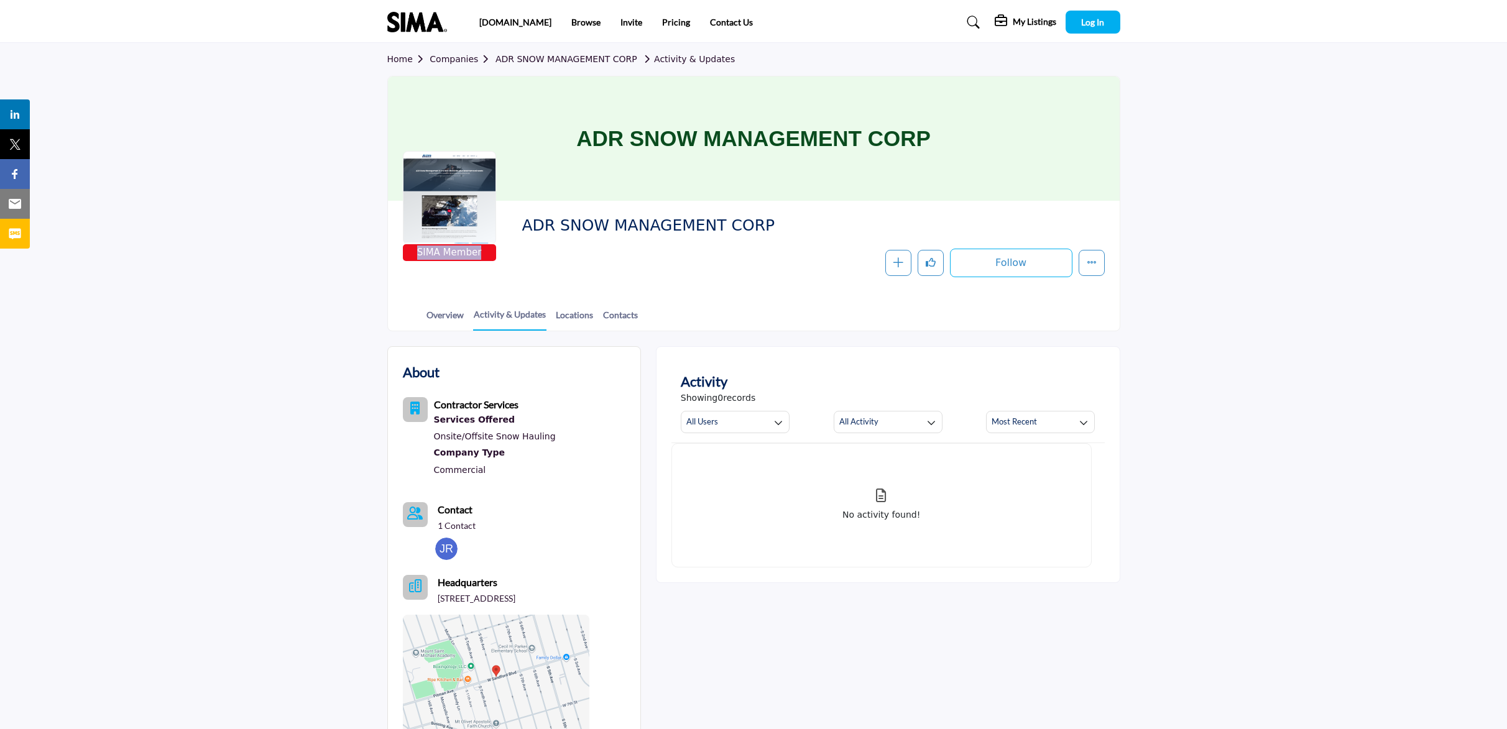
click at [438, 250] on span "SIMA Member" at bounding box center [449, 253] width 88 height 14
click at [434, 315] on link "Overview" at bounding box center [445, 319] width 39 height 22
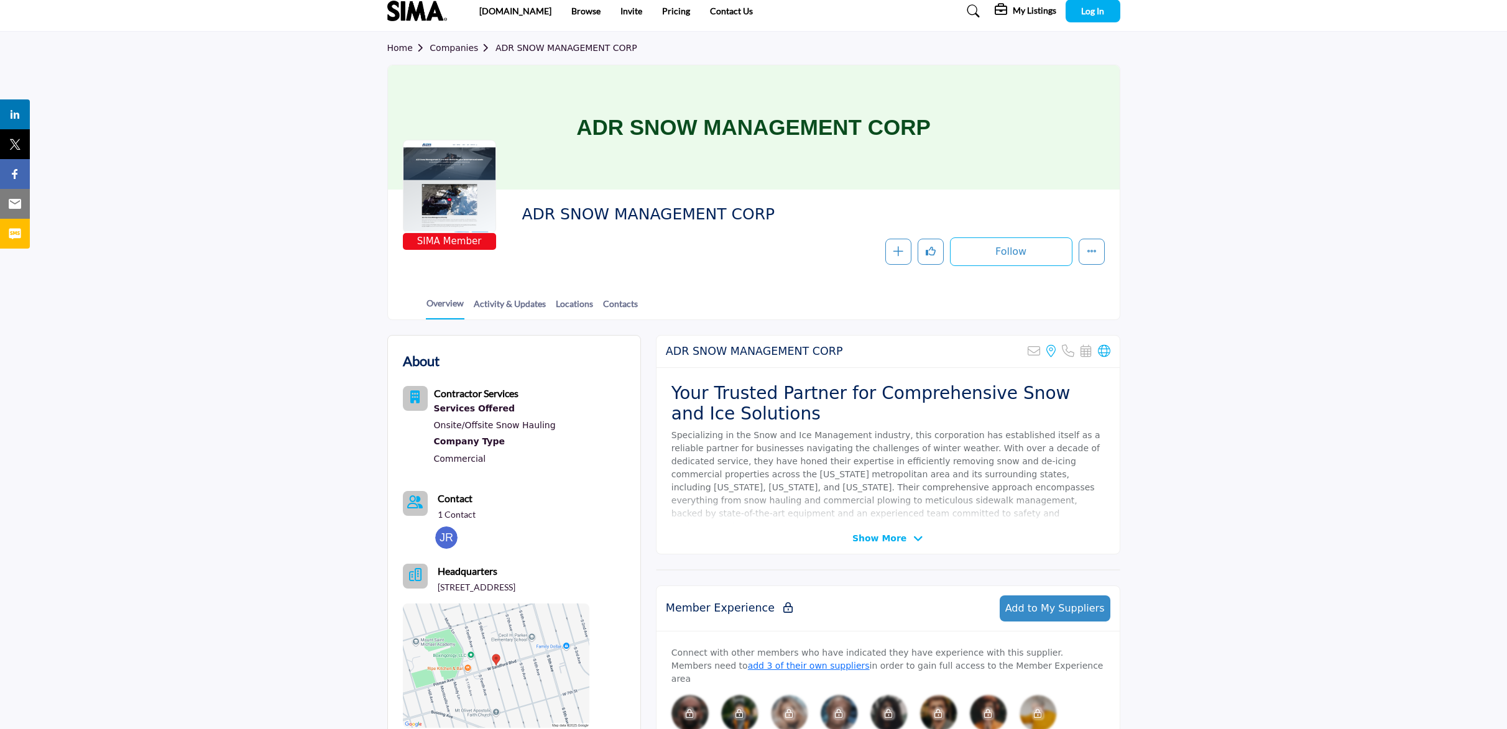
scroll to position [12, 0]
click at [1078, 250] on button "More details" at bounding box center [1091, 252] width 26 height 26
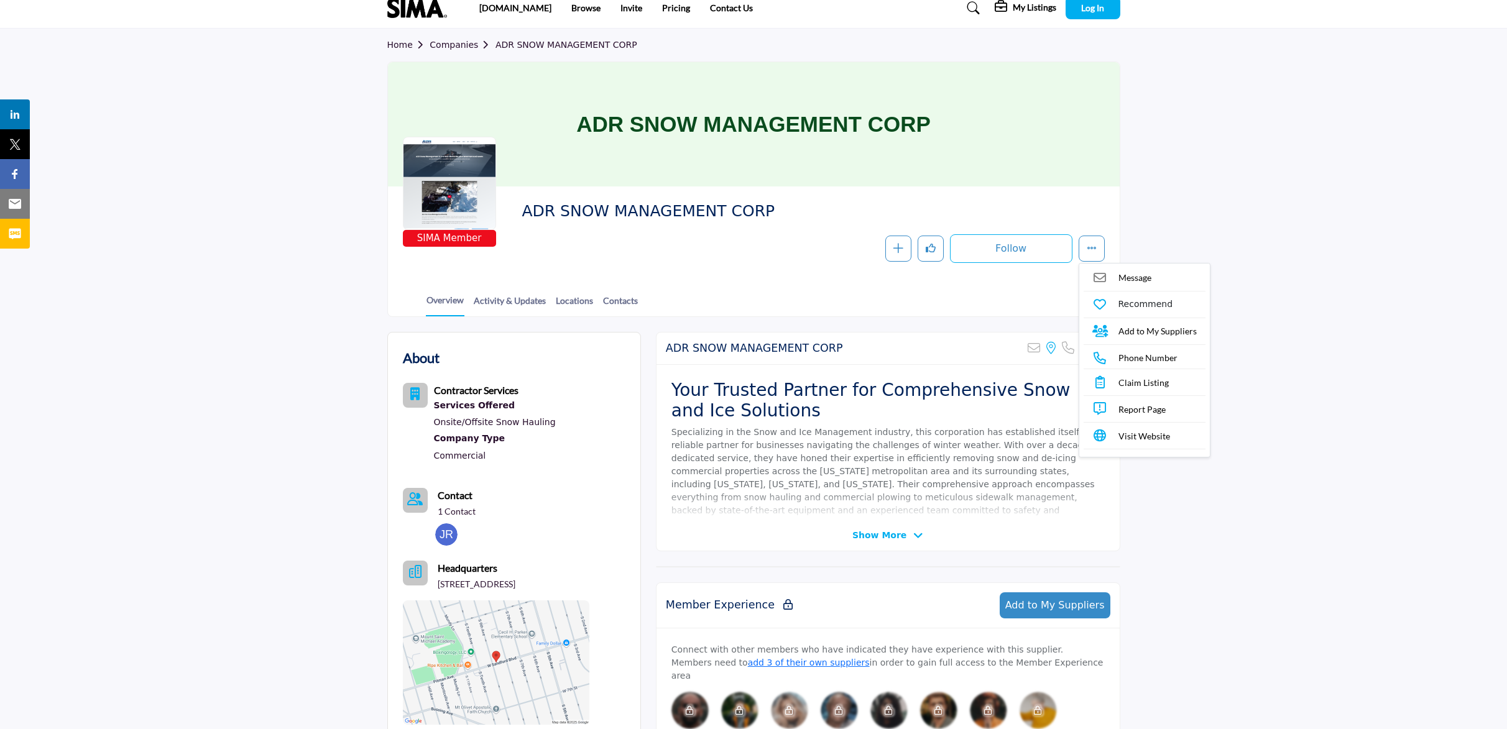
click at [1076, 186] on div "SIMA Member ADR SNOW MANAGEMENT CORP Follow Following Message Recommend Add to …" at bounding box center [754, 231] width 732 height 91
